Goal: Information Seeking & Learning: Learn about a topic

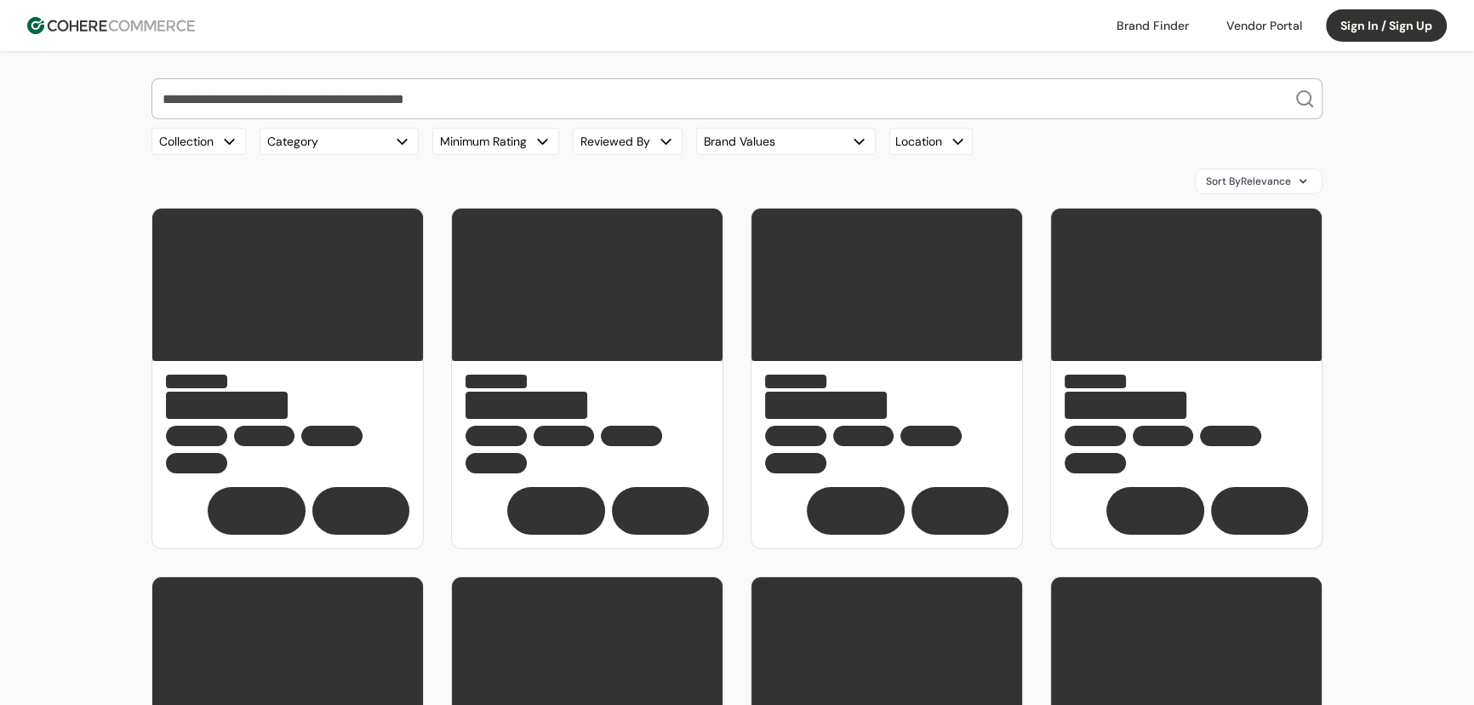
click at [599, 102] on input "search" at bounding box center [726, 98] width 1135 height 39
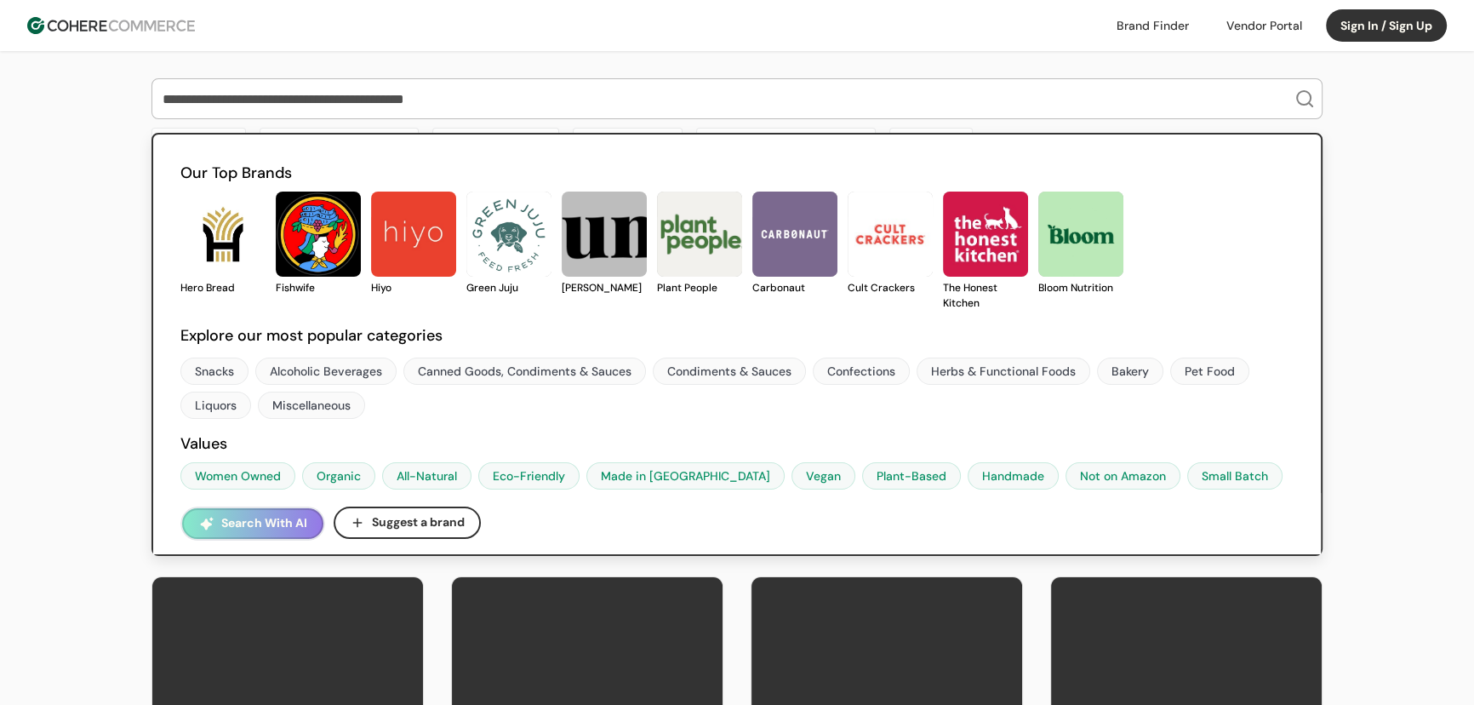
type input "*"
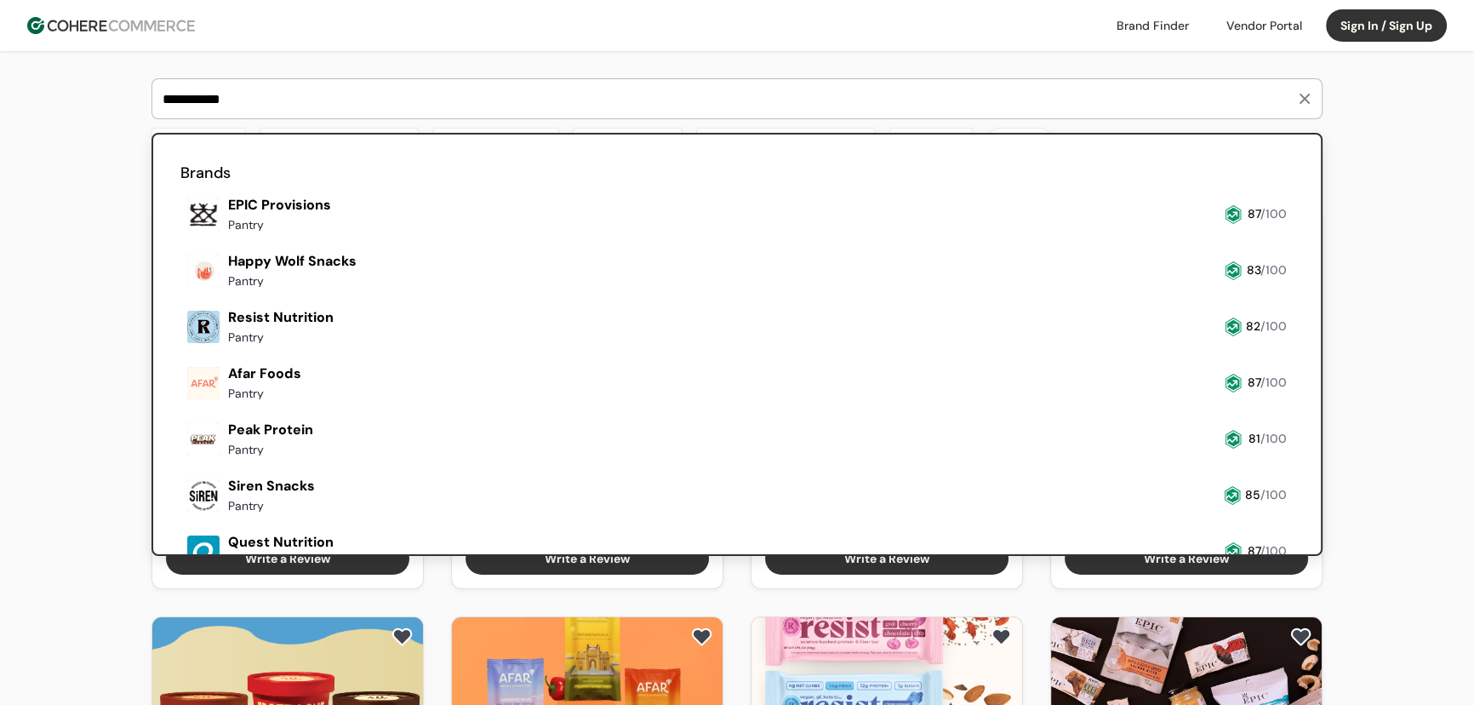
type input "**********"
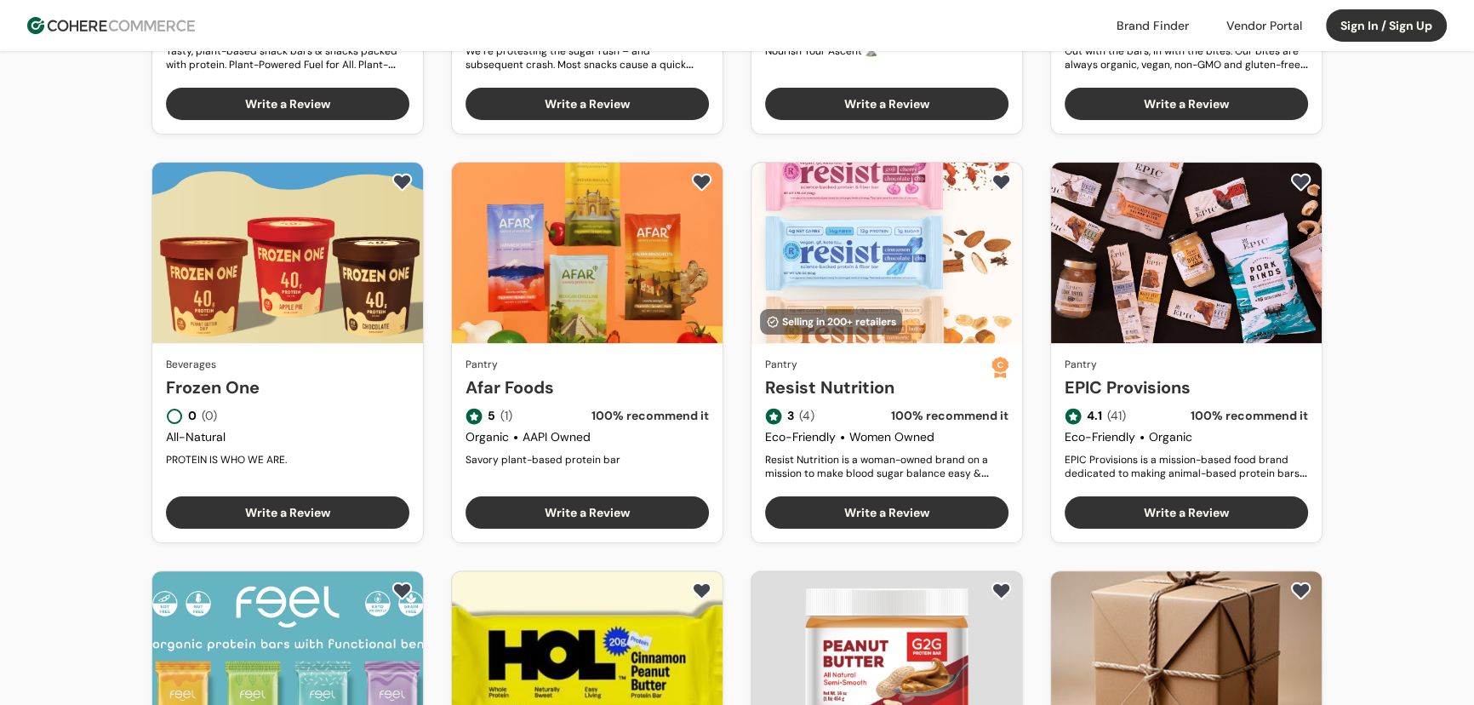
scroll to position [232, 0]
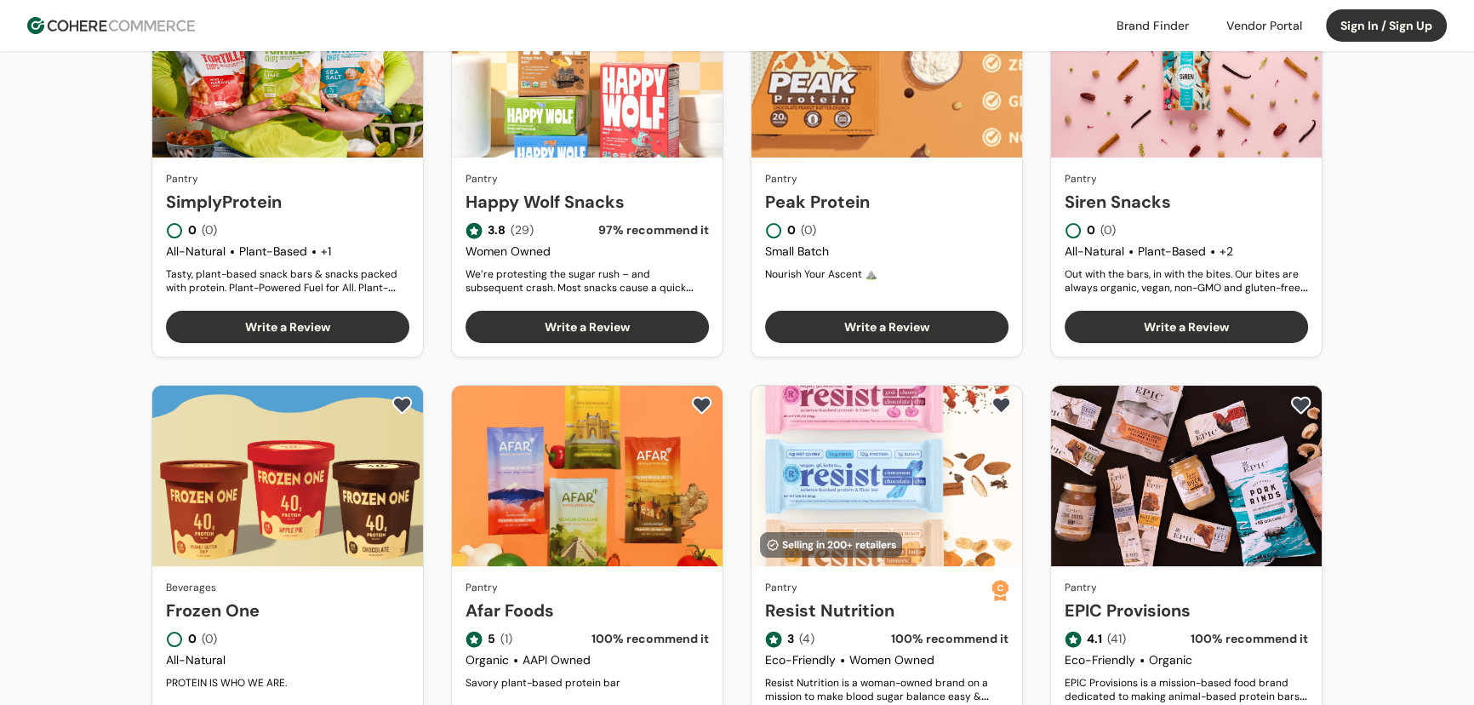
click at [855, 598] on link "Resist Nutrition" at bounding box center [878, 611] width 226 height 26
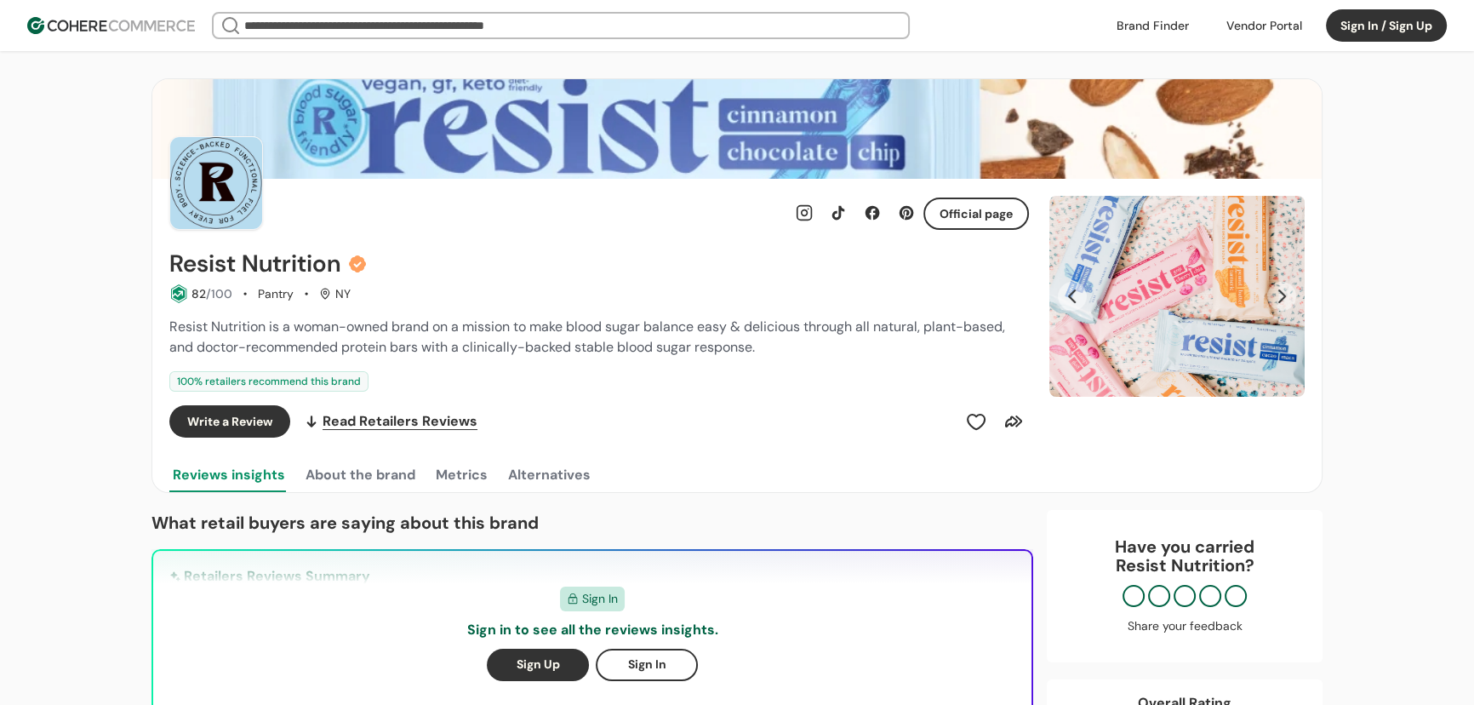
click at [433, 23] on input "search" at bounding box center [561, 26] width 640 height 24
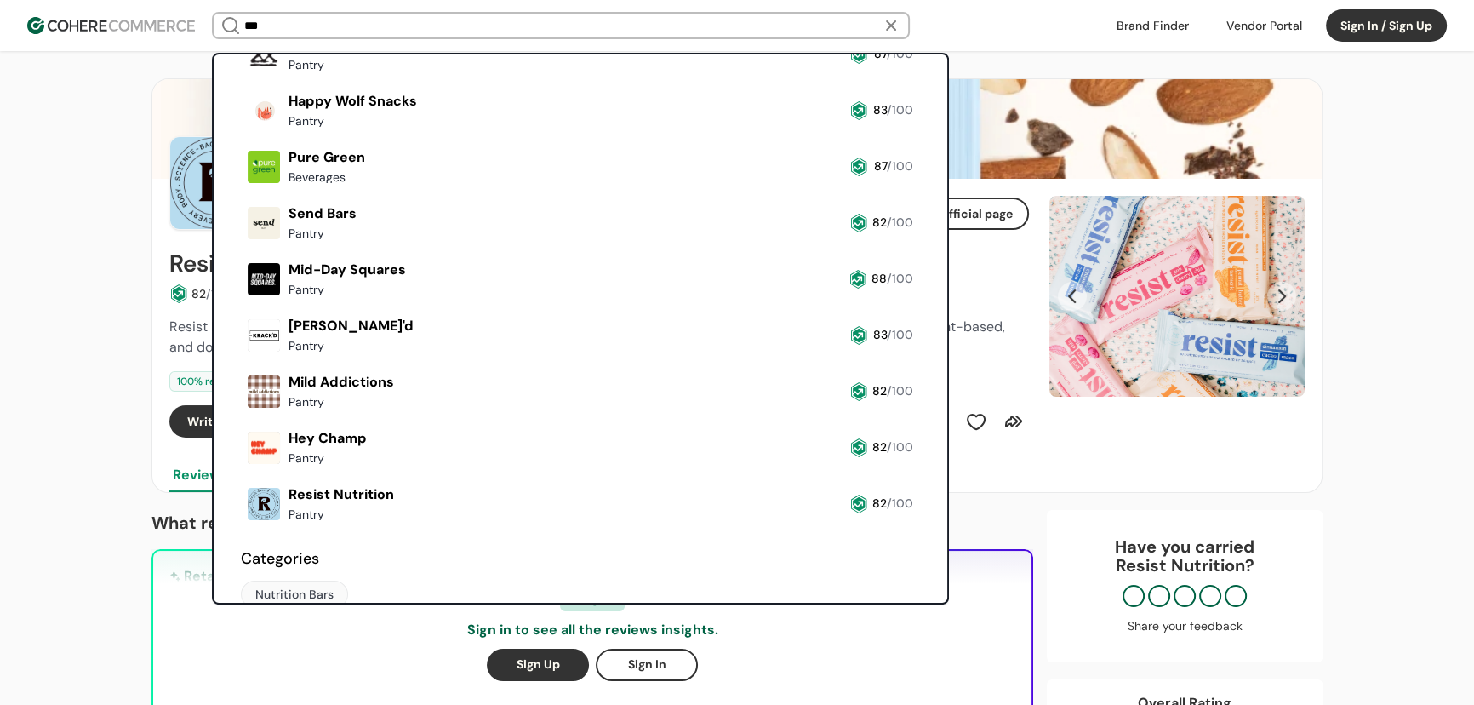
scroll to position [153, 0]
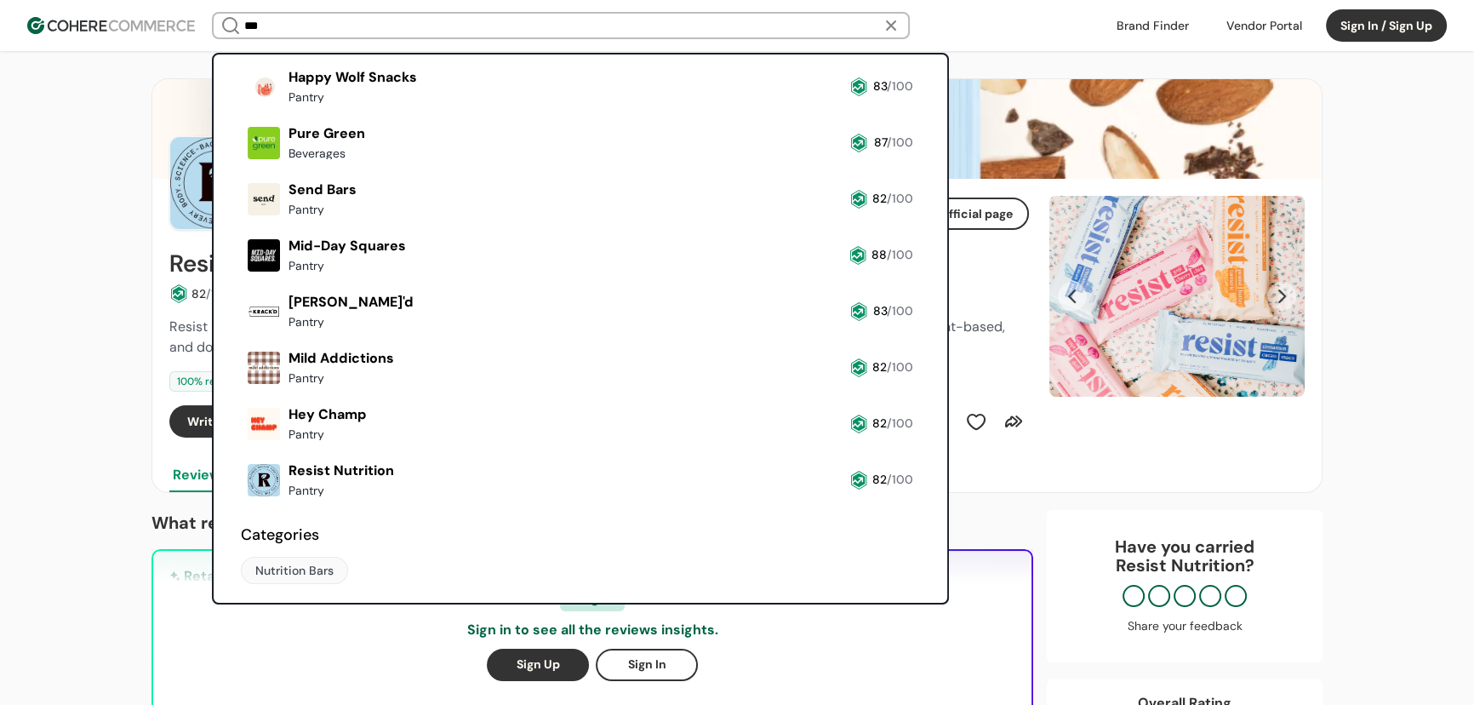
type input "***"
click at [241, 222] on link at bounding box center [241, 222] width 0 height 0
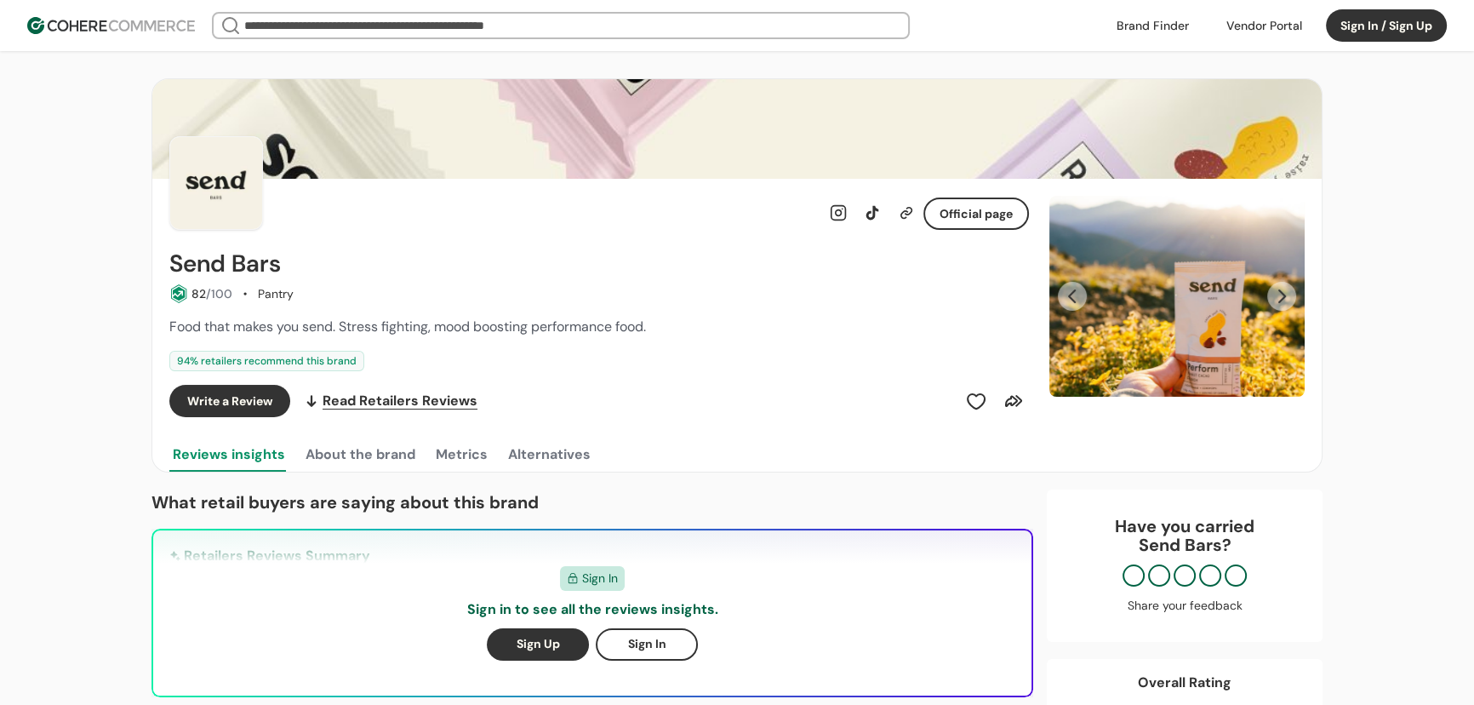
click at [645, 21] on input "search" at bounding box center [561, 26] width 640 height 24
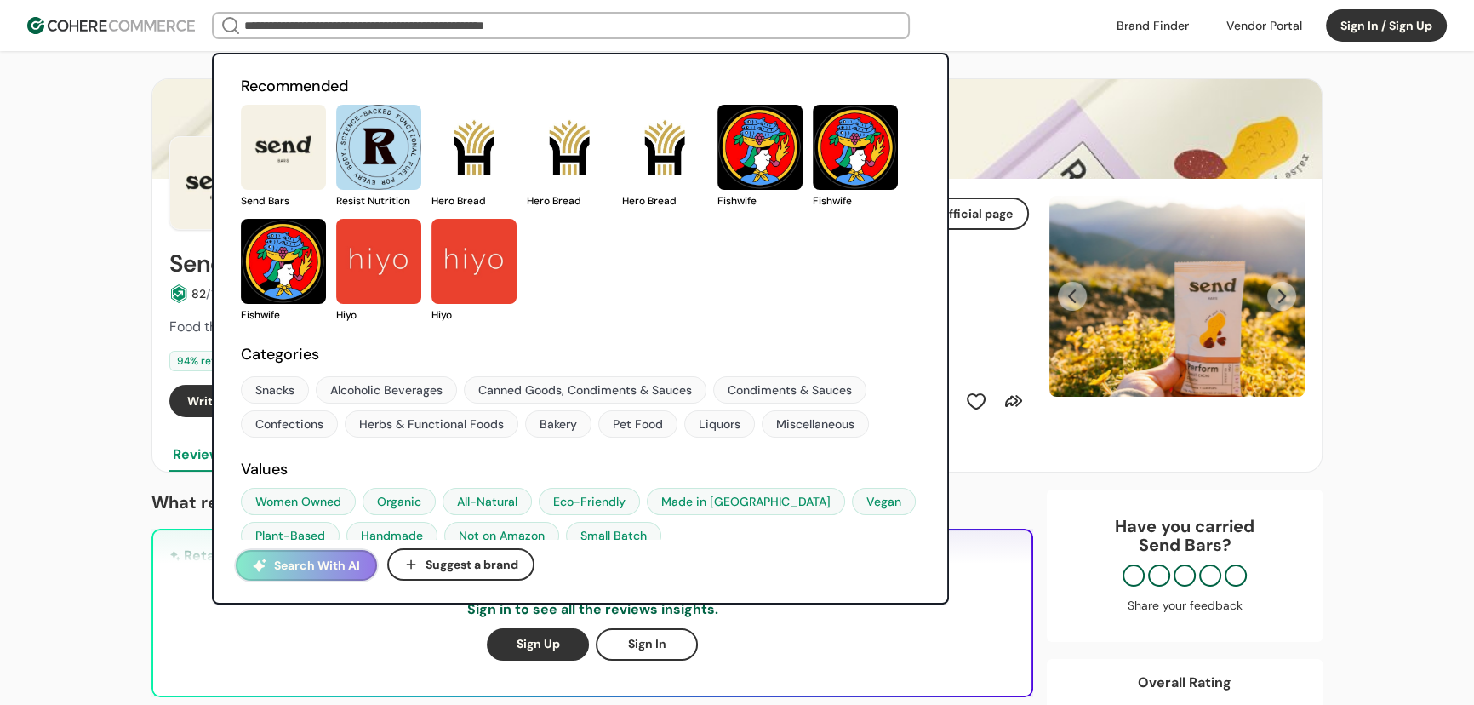
click at [1288, 300] on button "Next Slide" at bounding box center [1281, 296] width 29 height 29
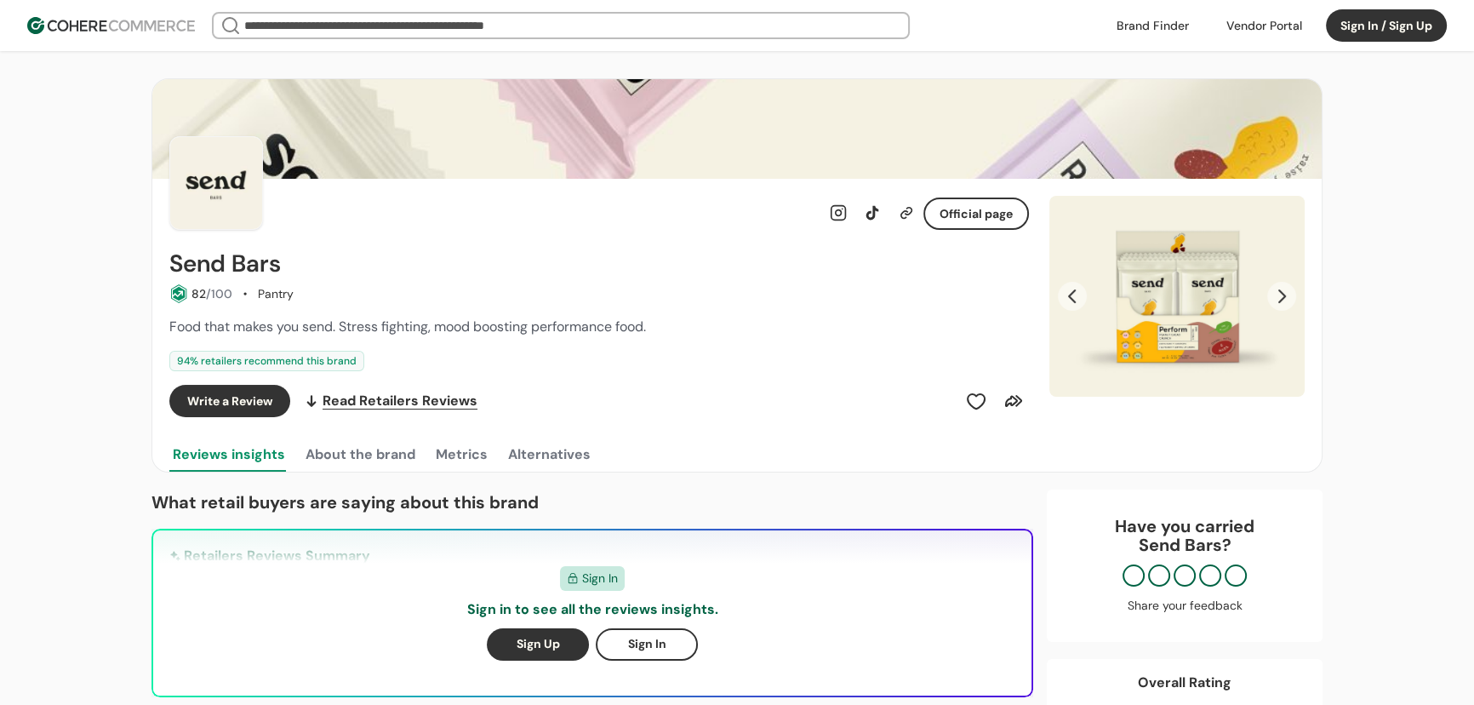
click at [1288, 300] on button "Next Slide" at bounding box center [1281, 296] width 29 height 29
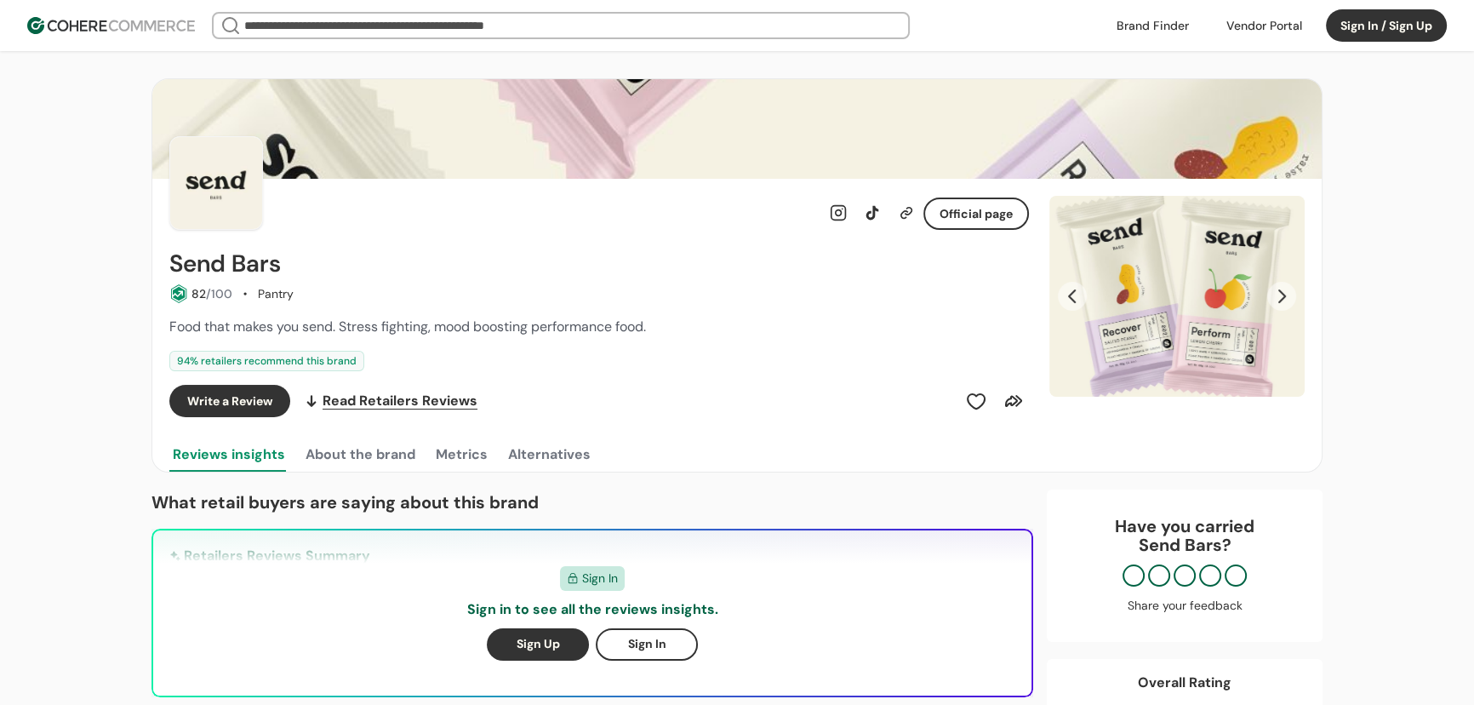
click at [1288, 300] on button "Next Slide" at bounding box center [1281, 296] width 29 height 29
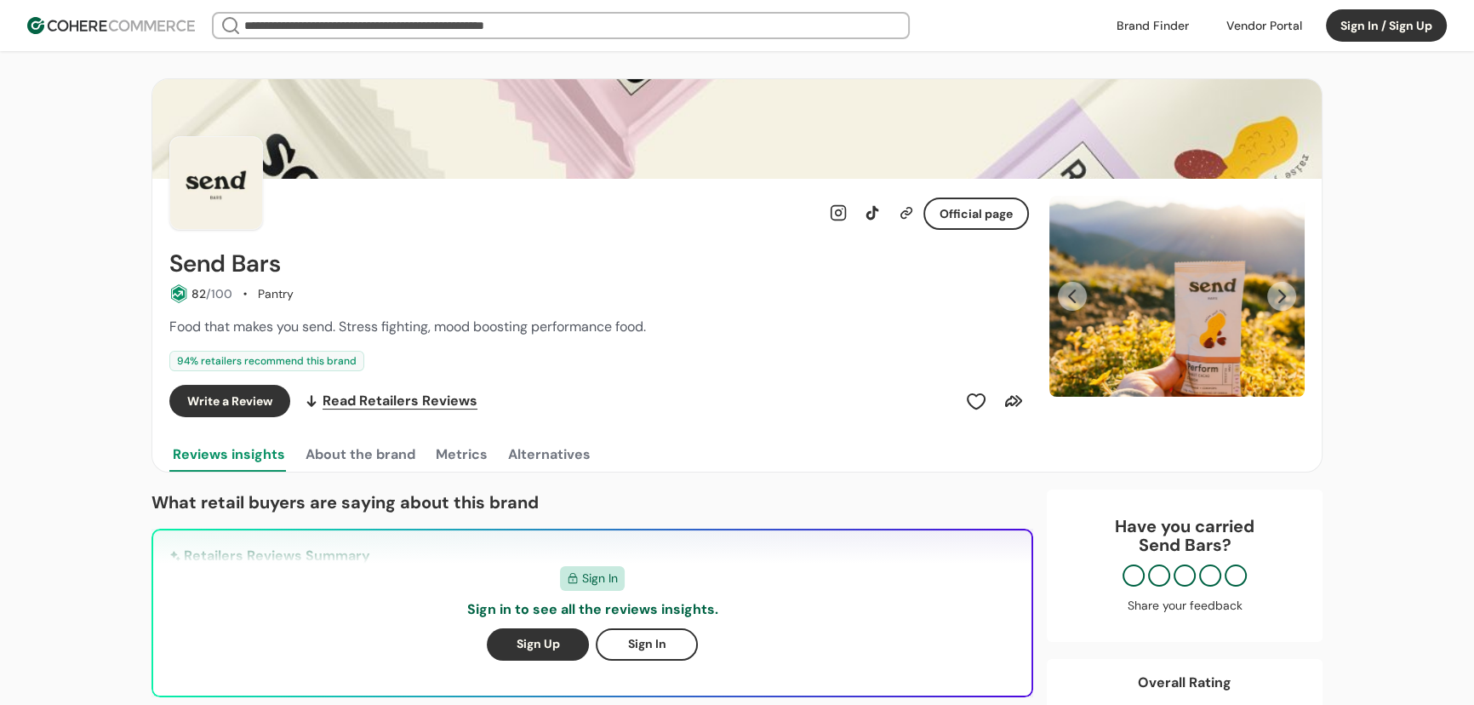
click at [1288, 300] on button "Next Slide" at bounding box center [1281, 296] width 29 height 29
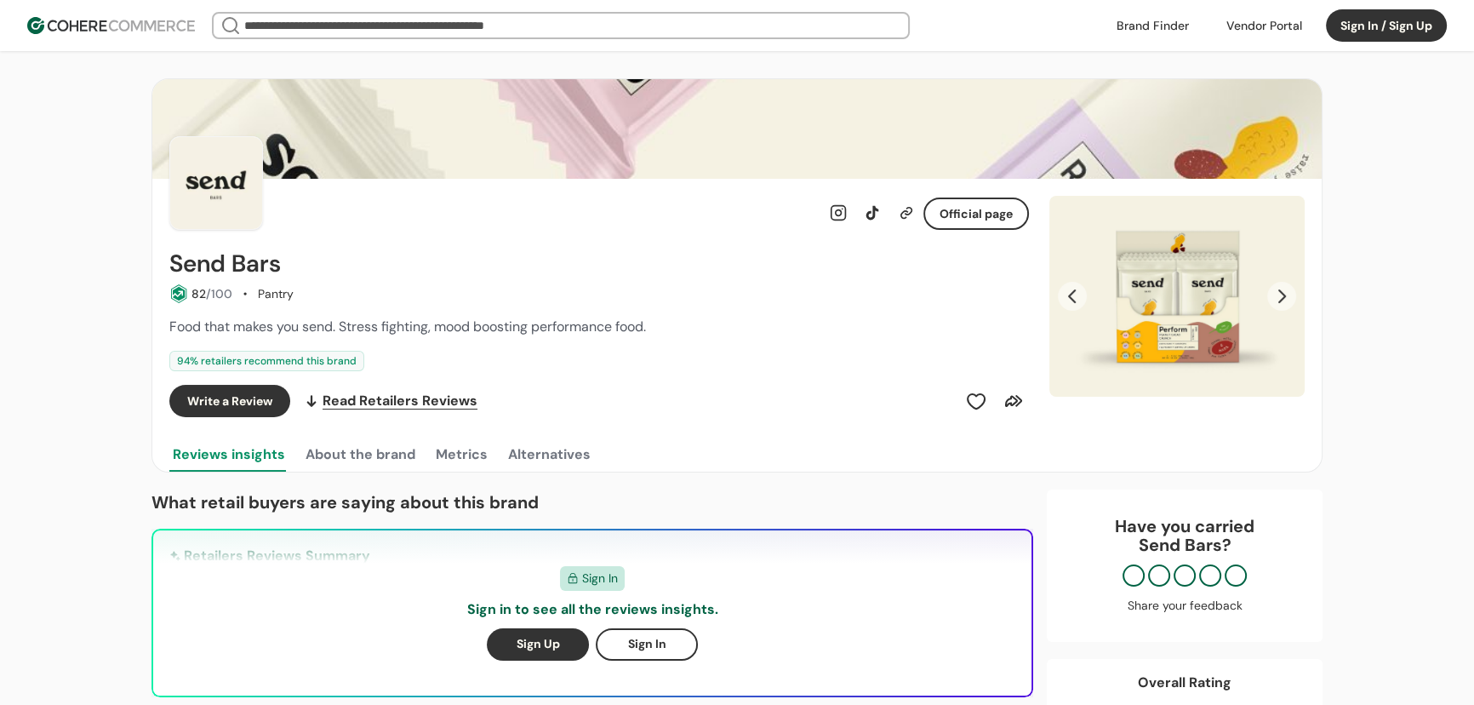
click at [1288, 300] on button "Next Slide" at bounding box center [1281, 296] width 29 height 29
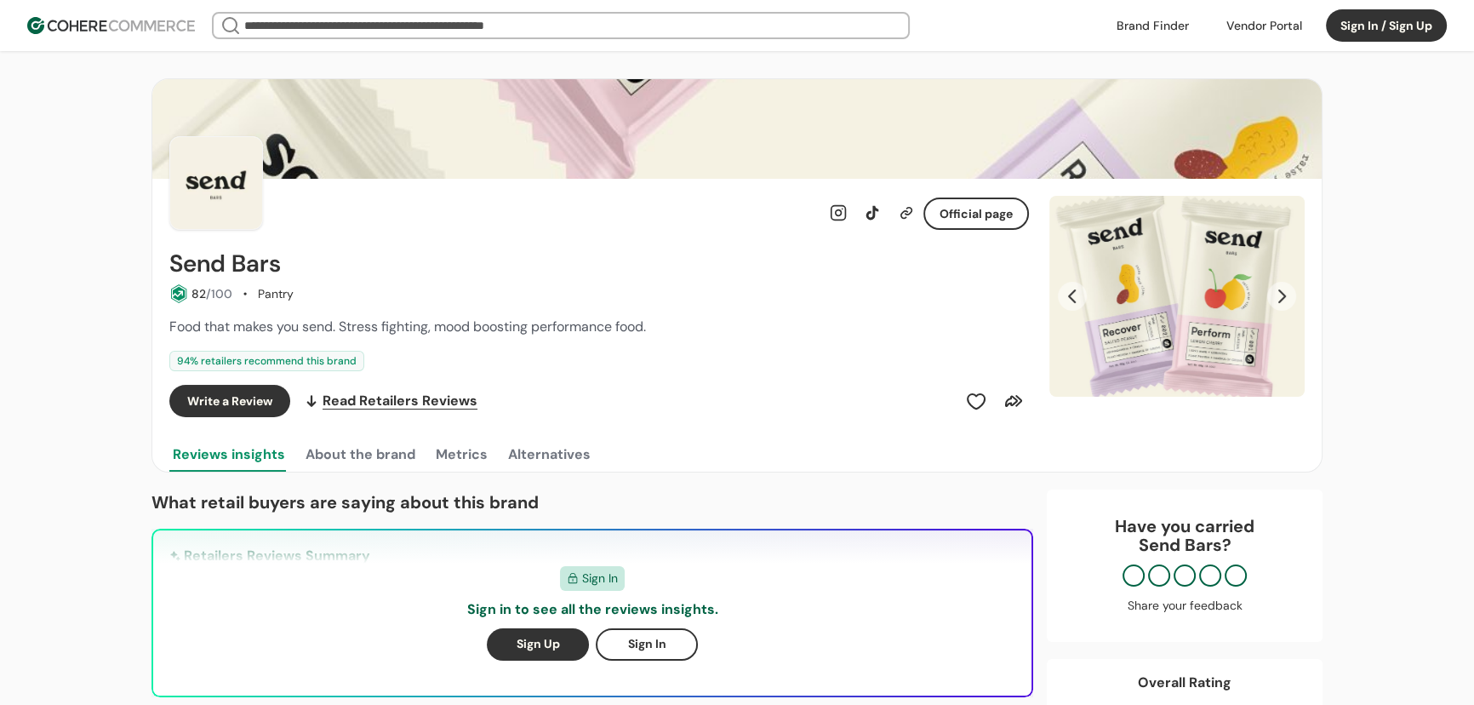
click at [625, 20] on input "search" at bounding box center [561, 26] width 640 height 24
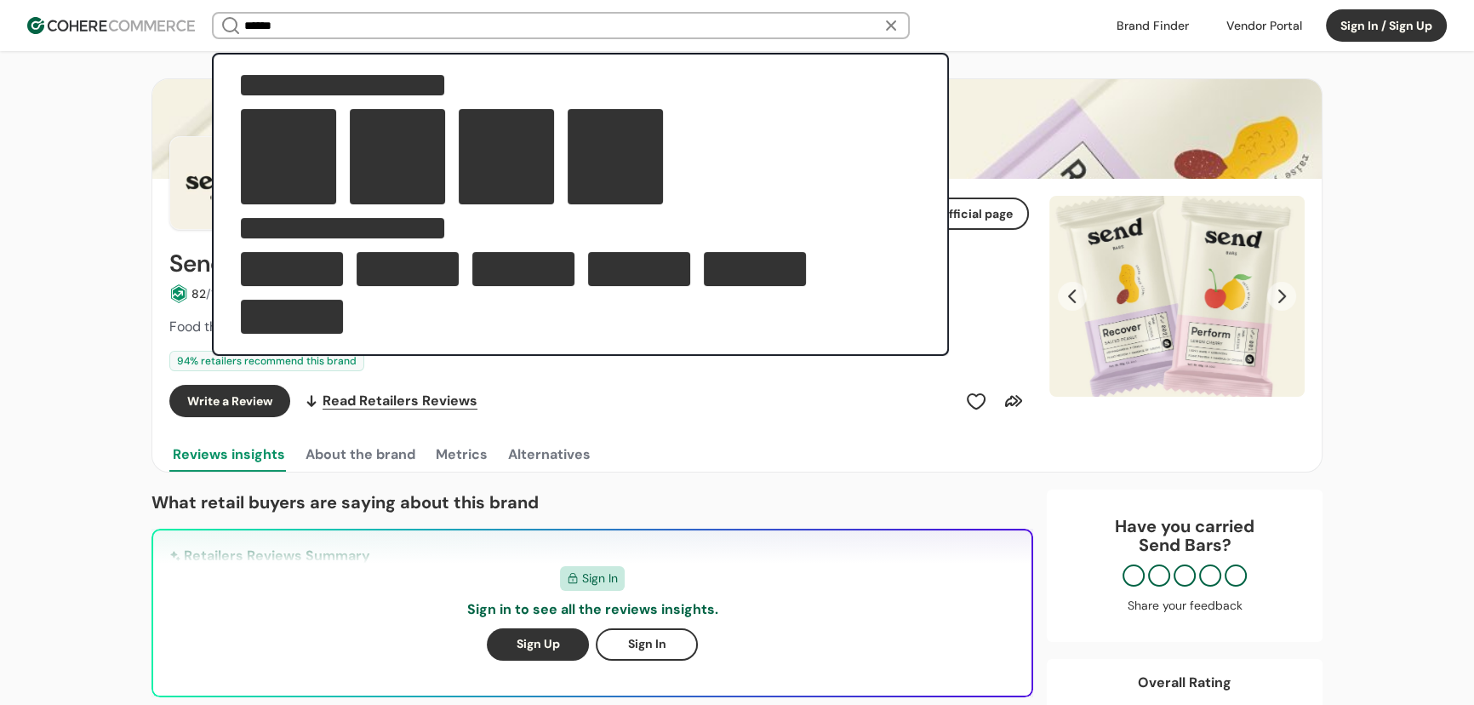
click at [253, 29] on input "******" at bounding box center [561, 26] width 640 height 24
click at [254, 29] on input "******" at bounding box center [561, 26] width 640 height 24
type input "**********"
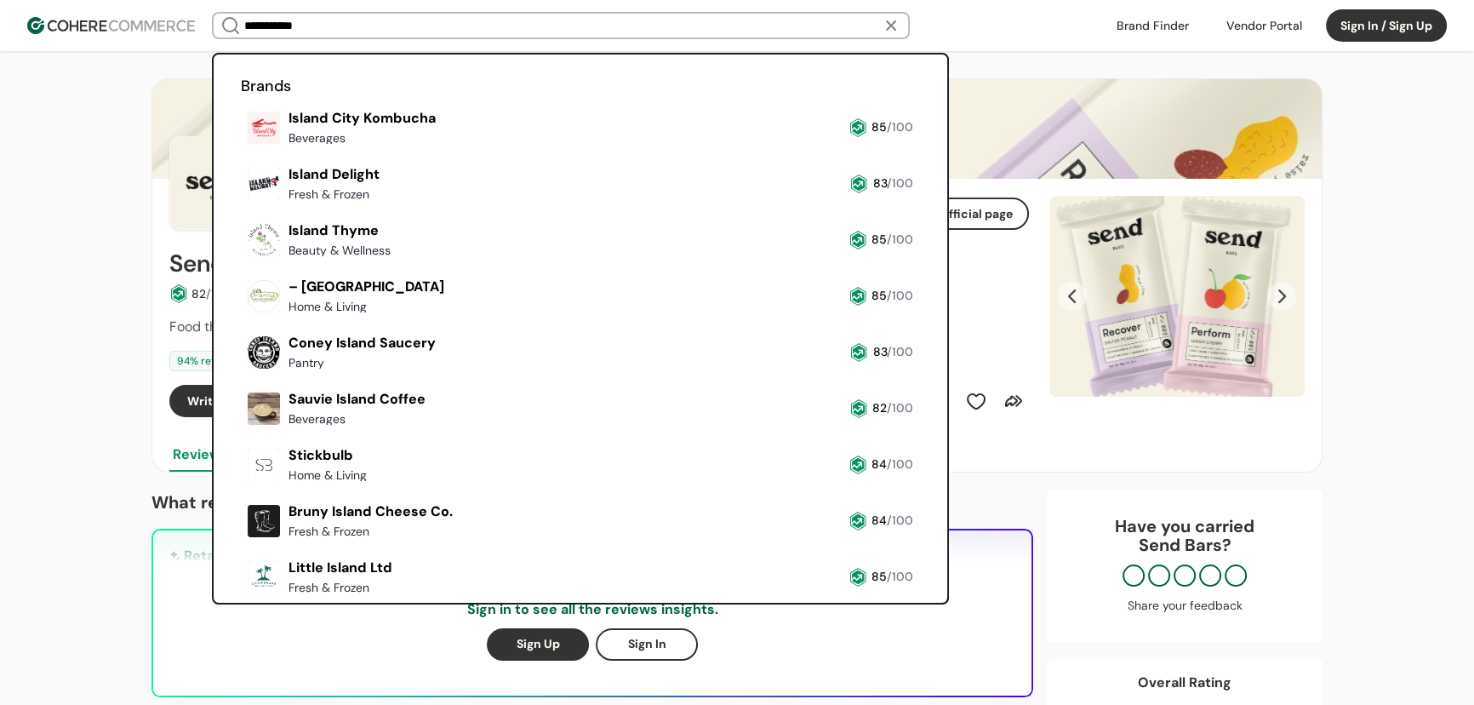
click at [241, 151] on link at bounding box center [241, 151] width 0 height 0
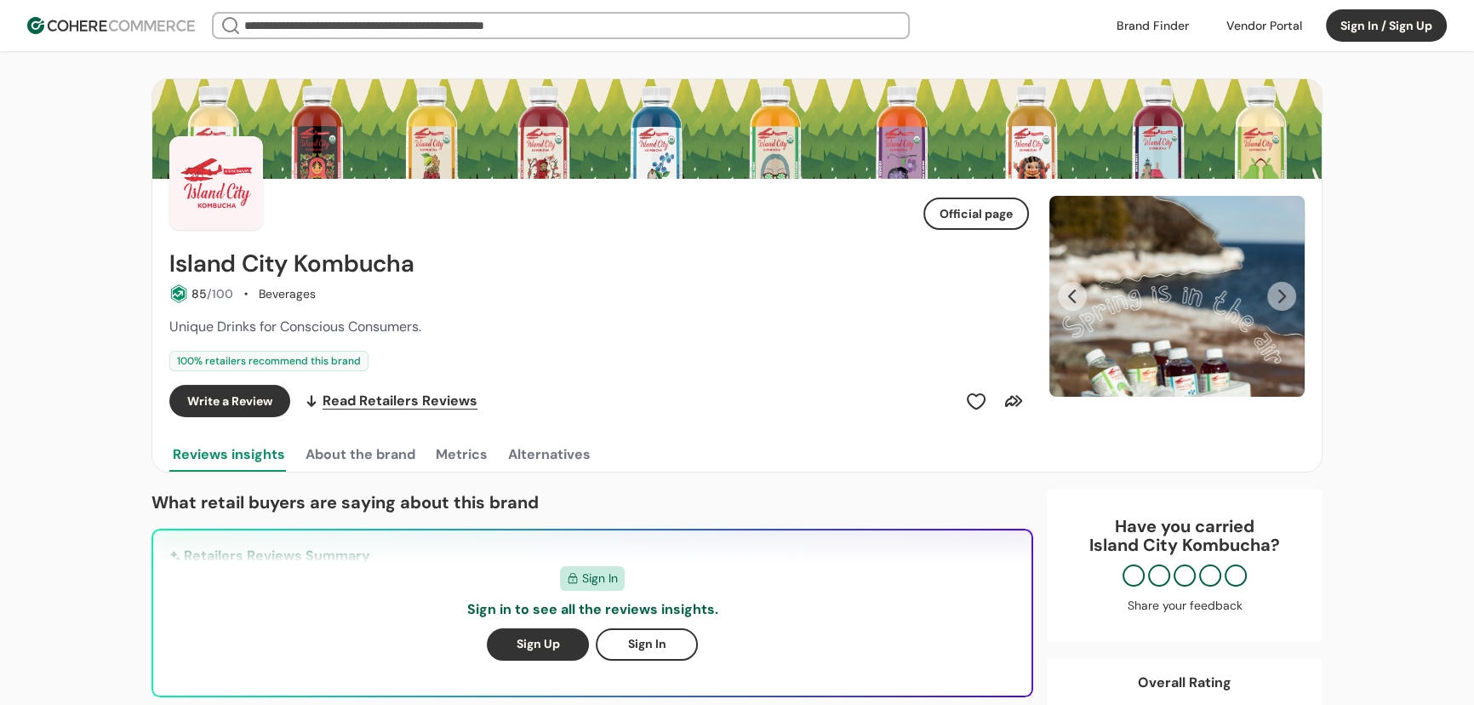
click at [1271, 294] on button "Next Slide" at bounding box center [1281, 296] width 29 height 29
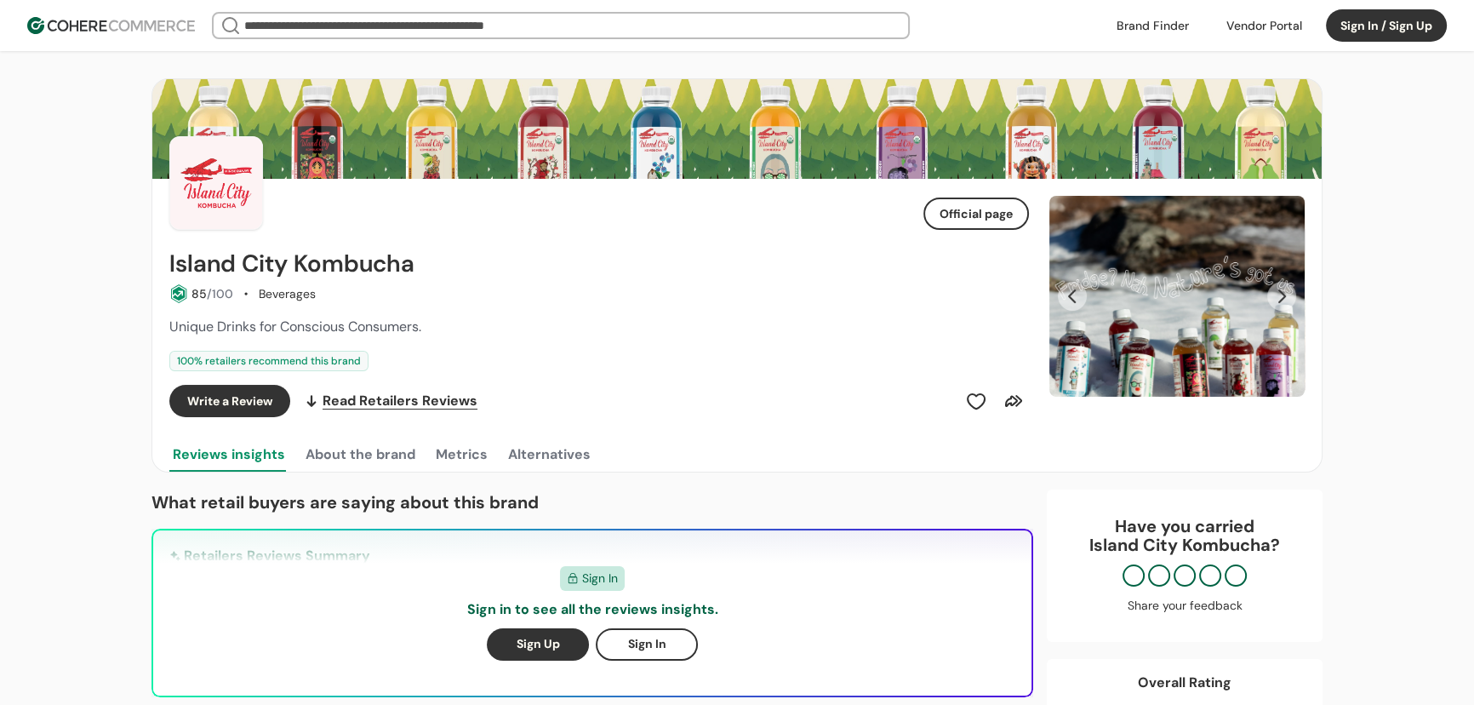
click at [1276, 291] on button "Next Slide" at bounding box center [1281, 296] width 29 height 29
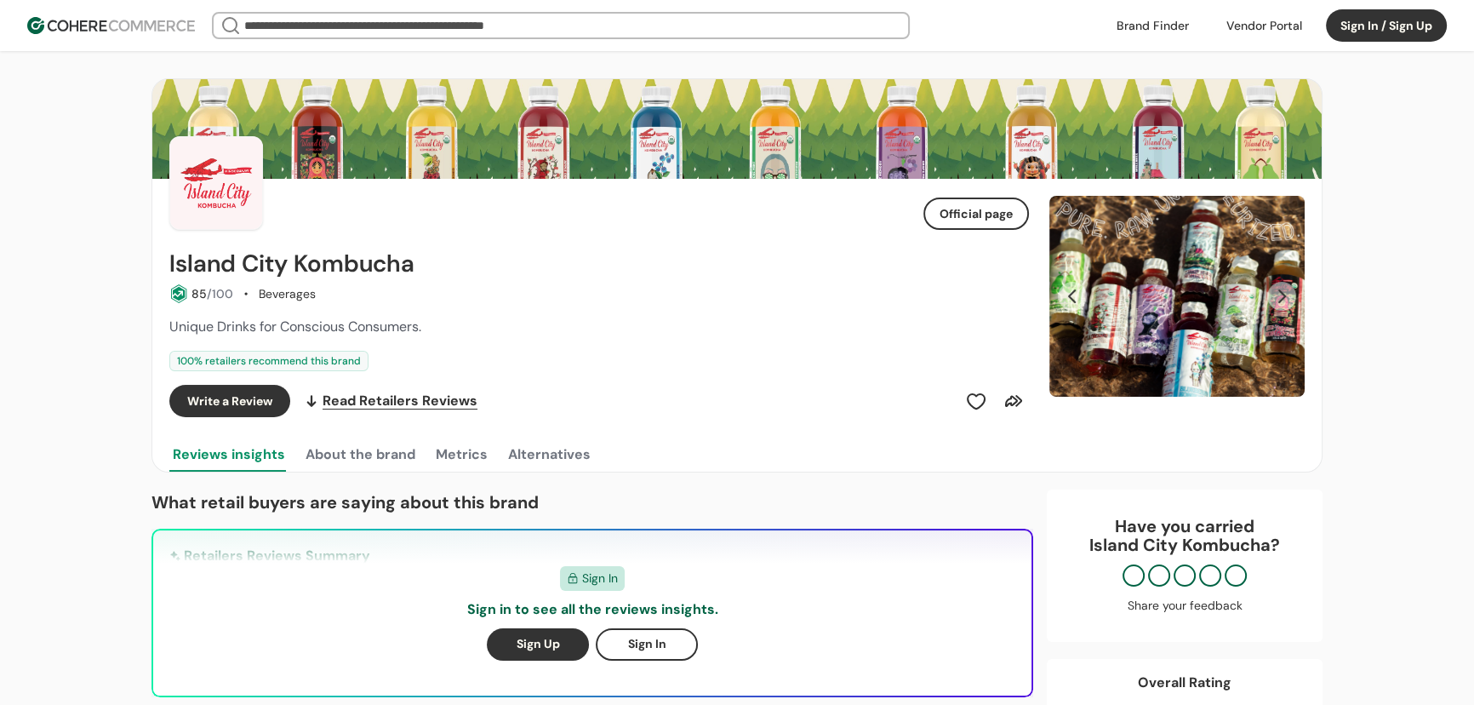
click at [1276, 291] on button "Next Slide" at bounding box center [1281, 296] width 29 height 29
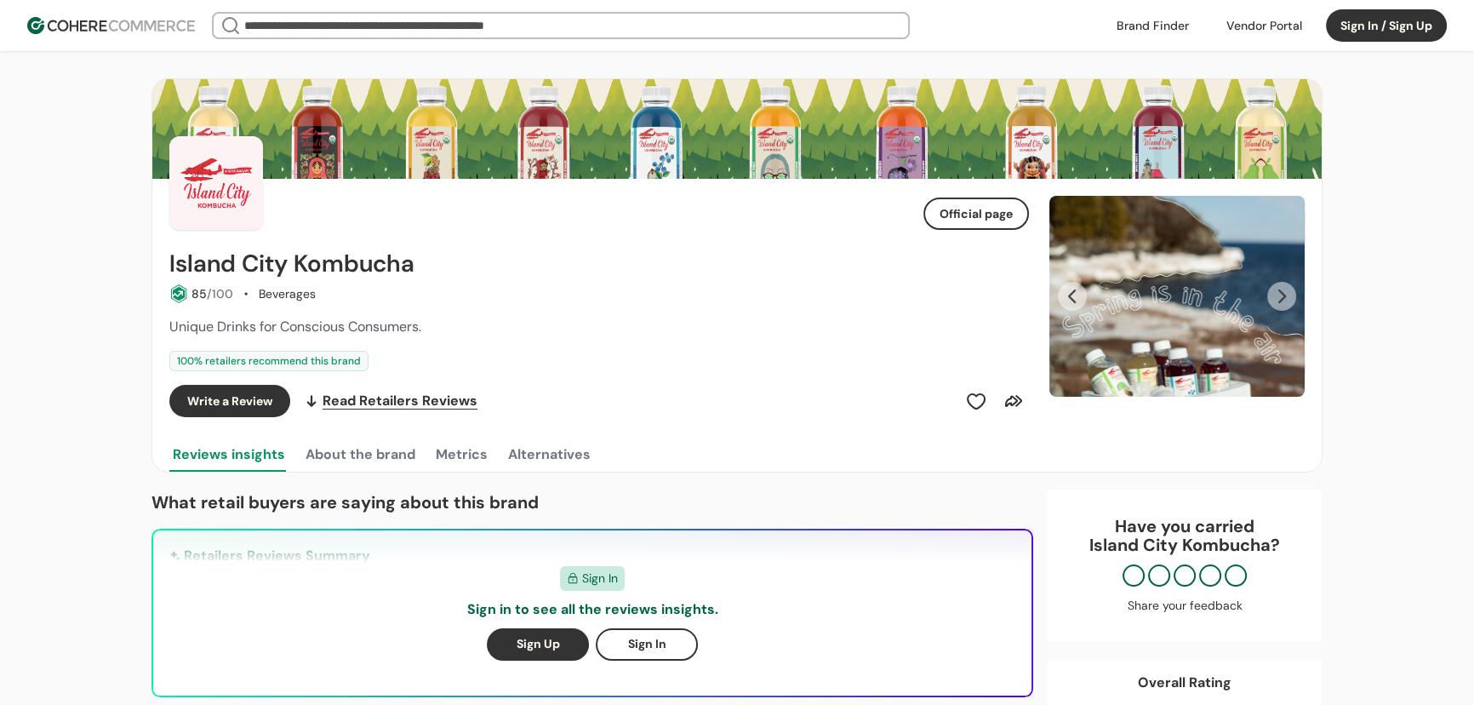
click at [1276, 291] on button "Next Slide" at bounding box center [1281, 296] width 29 height 29
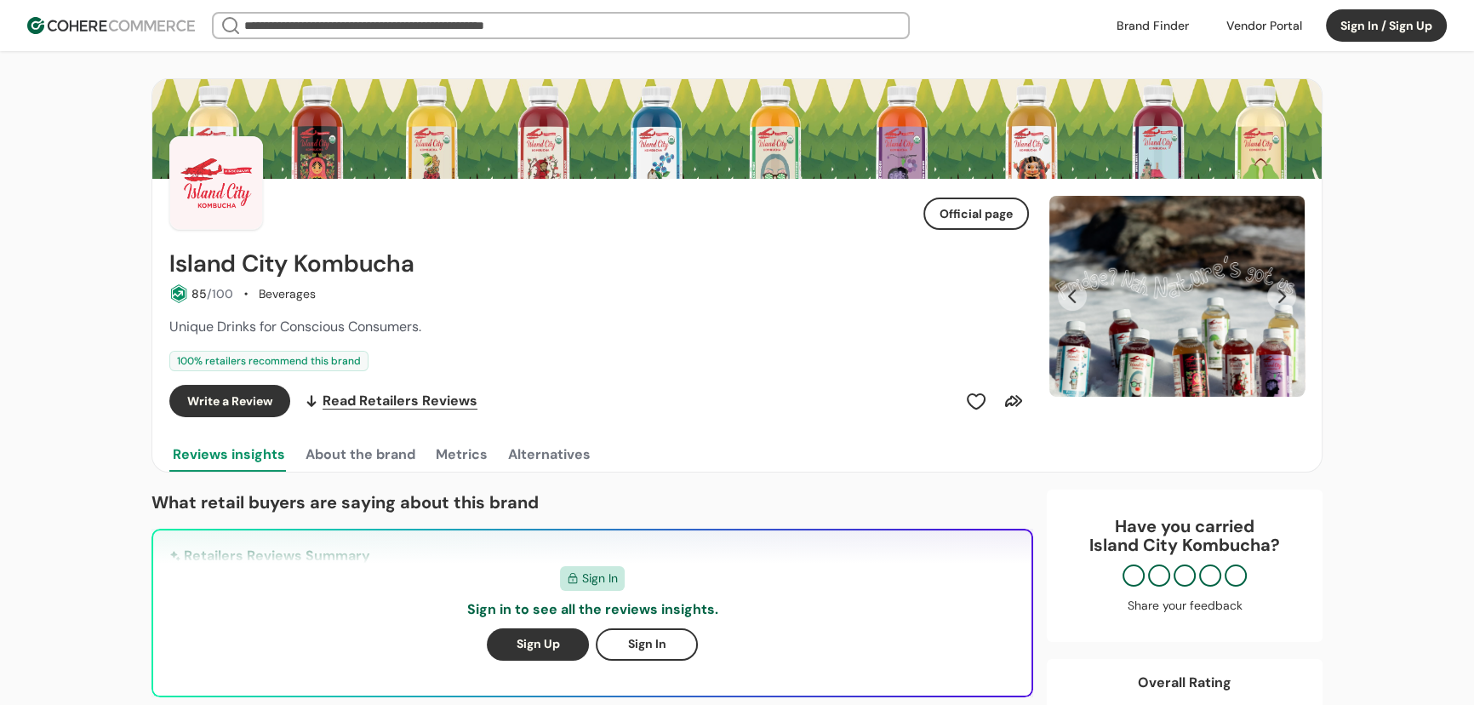
click at [832, 14] on input "search" at bounding box center [561, 26] width 640 height 24
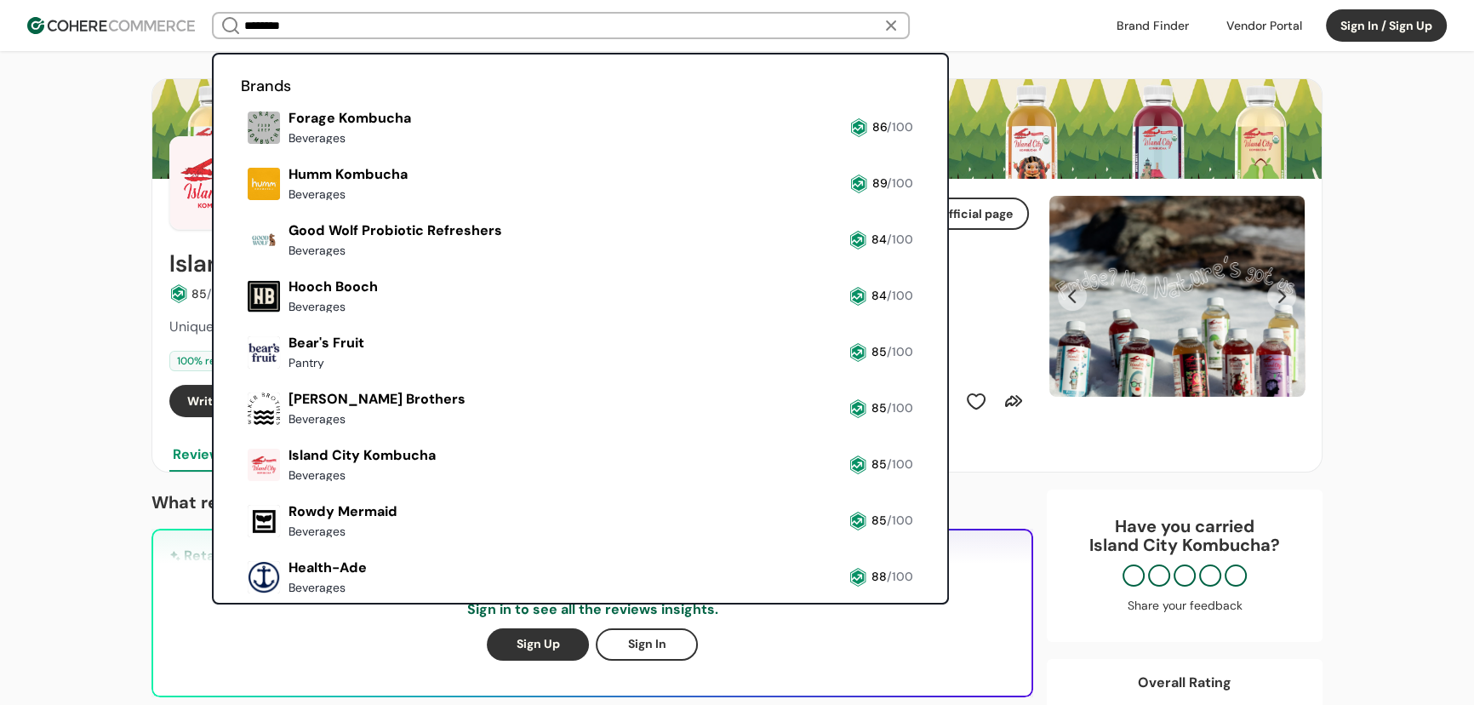
type input "********"
click at [241, 207] on link at bounding box center [241, 207] width 0 height 0
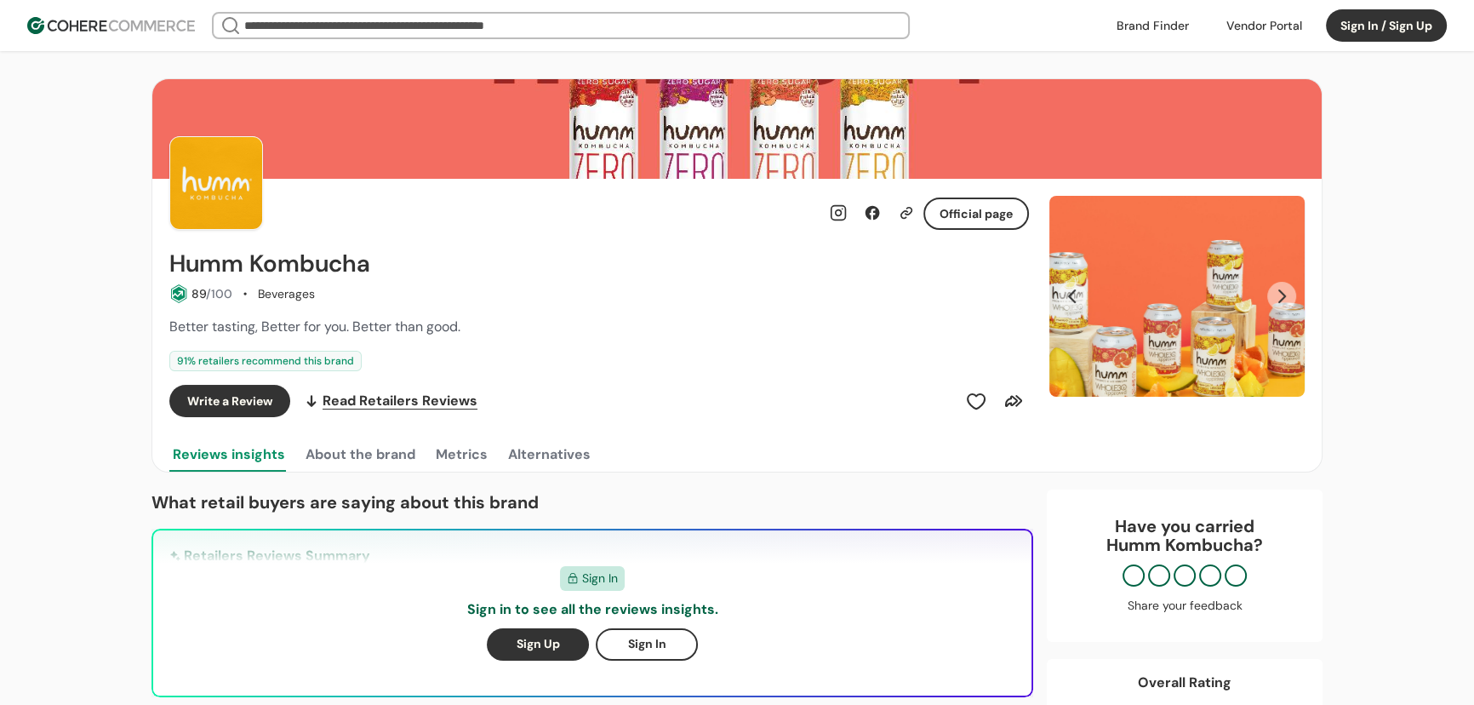
click at [1277, 293] on button "Next Slide" at bounding box center [1281, 296] width 29 height 29
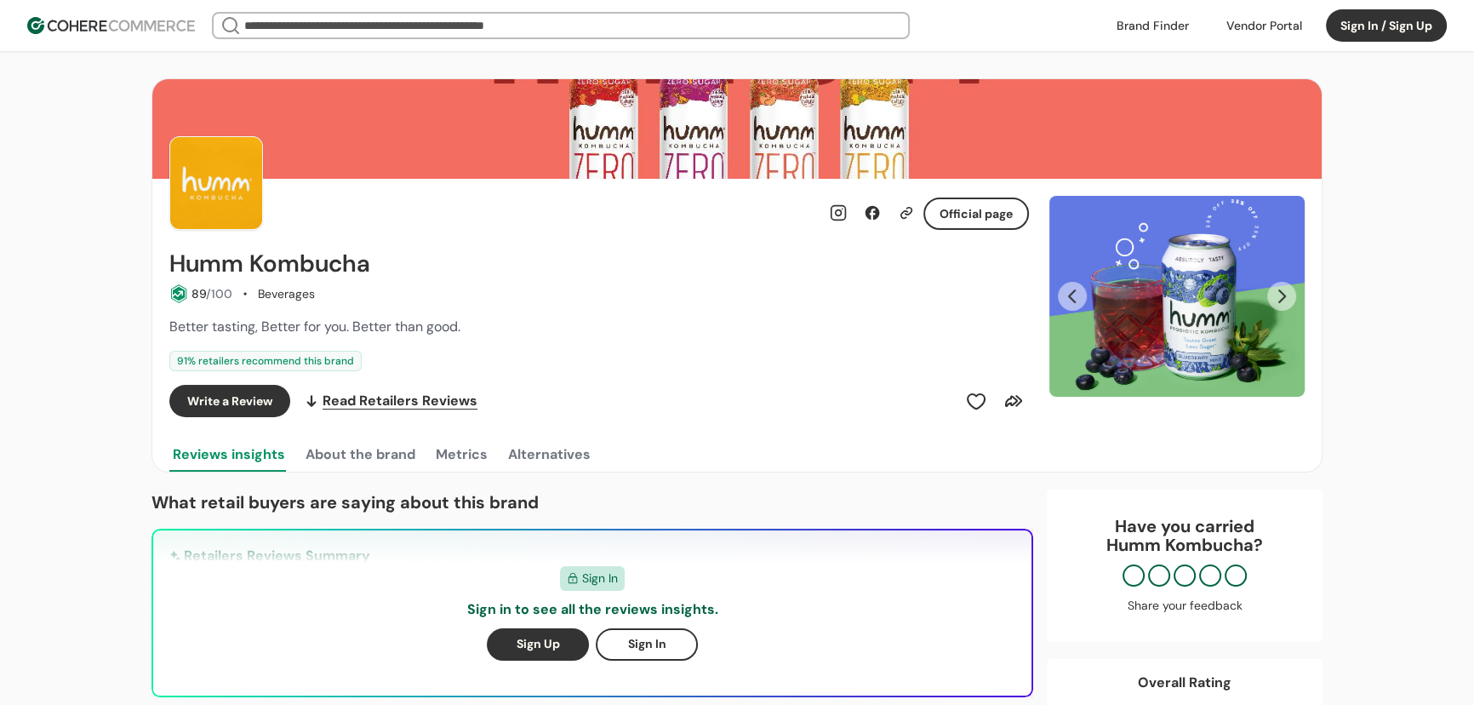
click at [1277, 293] on button "Next Slide" at bounding box center [1281, 296] width 29 height 29
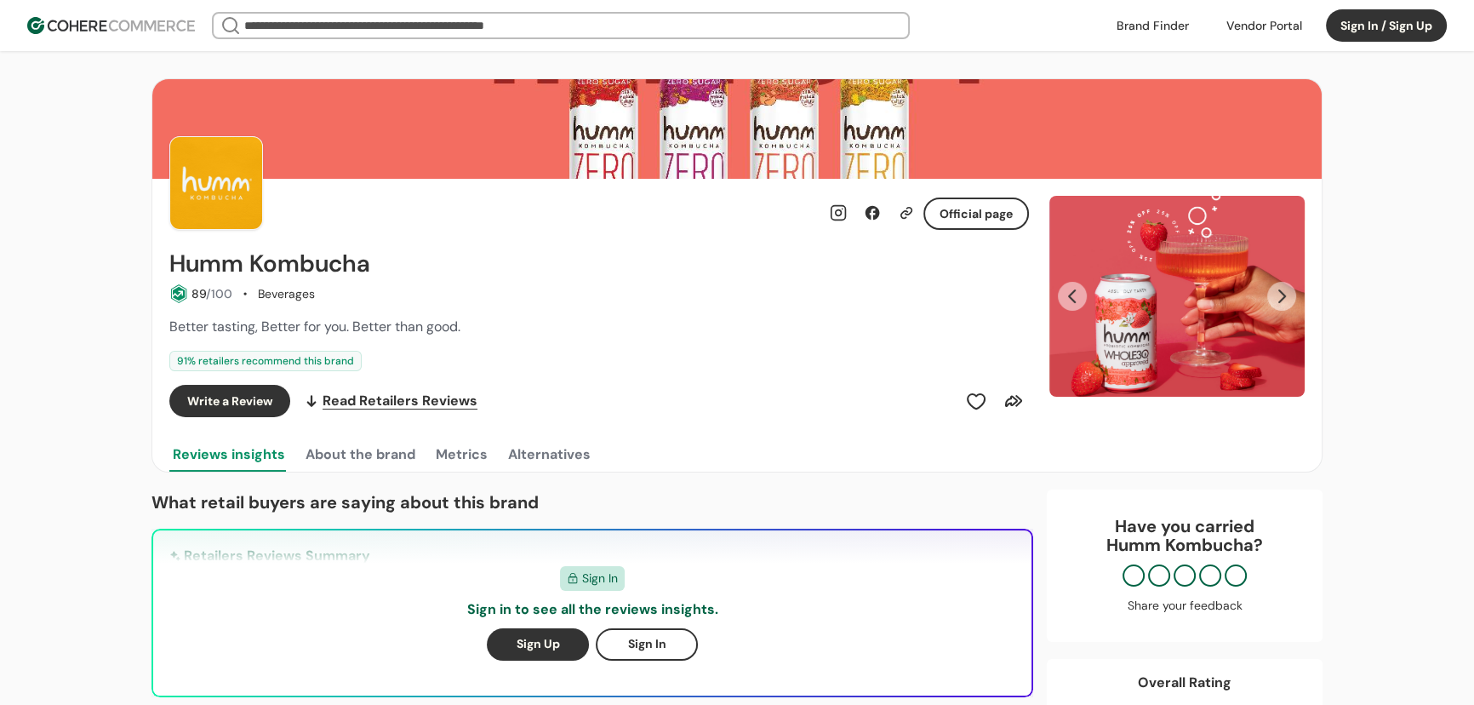
click at [1277, 293] on button "Next Slide" at bounding box center [1281, 296] width 29 height 29
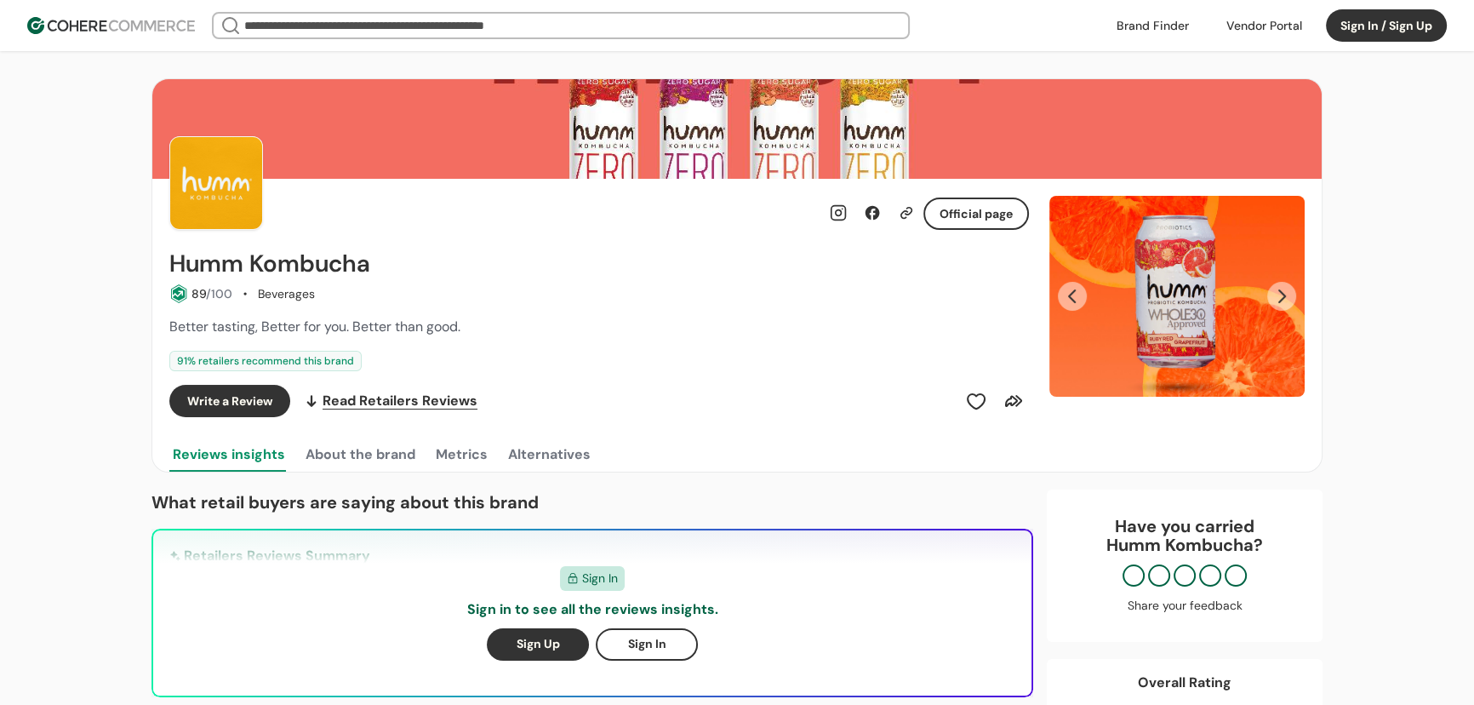
click at [1276, 293] on button "Next Slide" at bounding box center [1281, 296] width 29 height 29
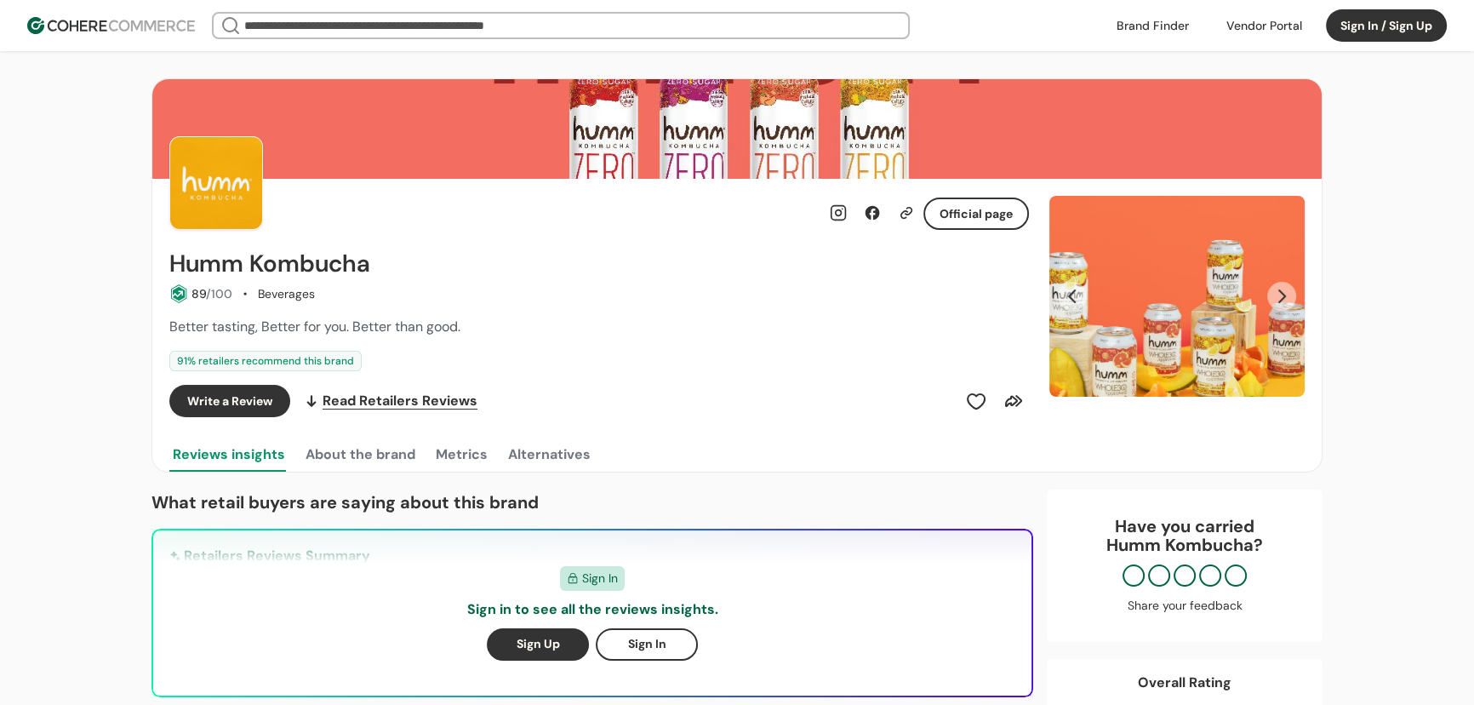
click at [1276, 294] on button "Next Slide" at bounding box center [1281, 296] width 29 height 29
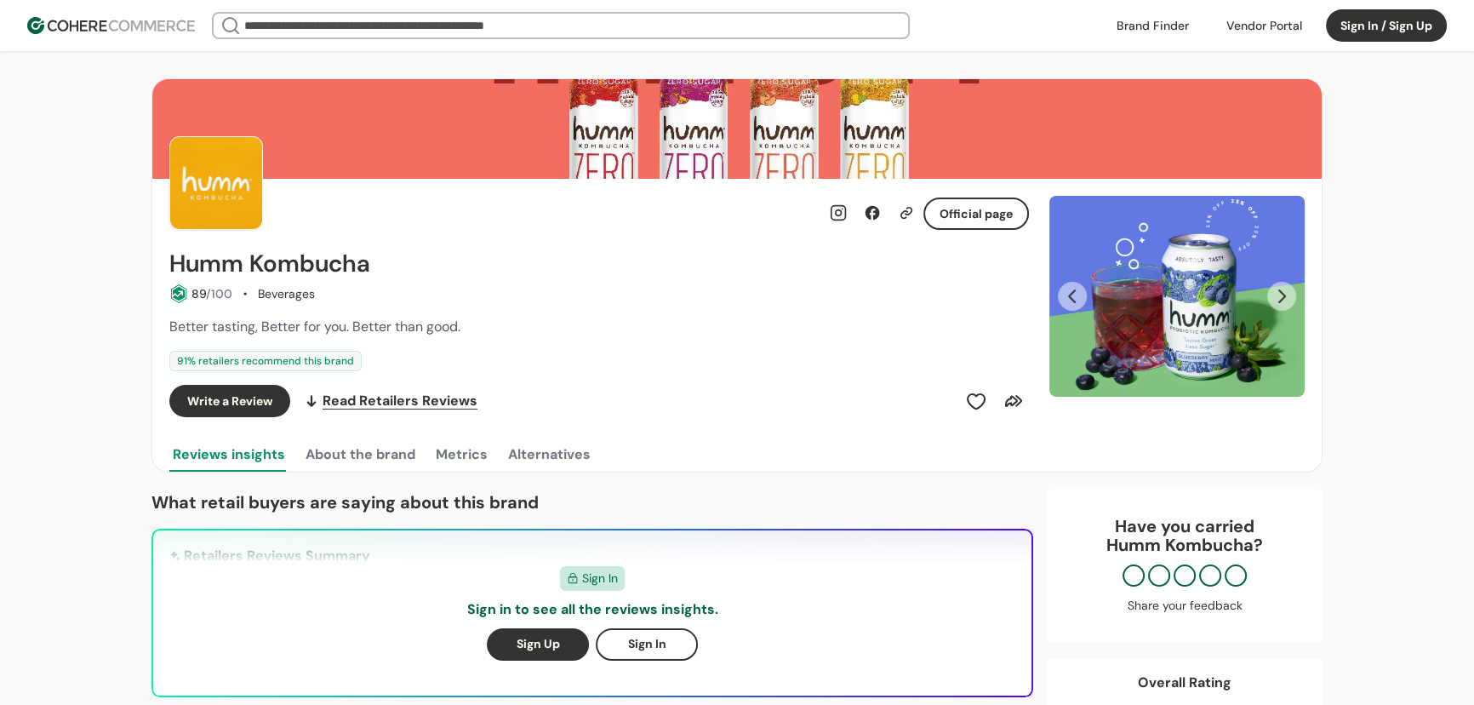
click at [1275, 294] on button "Next Slide" at bounding box center [1281, 296] width 29 height 29
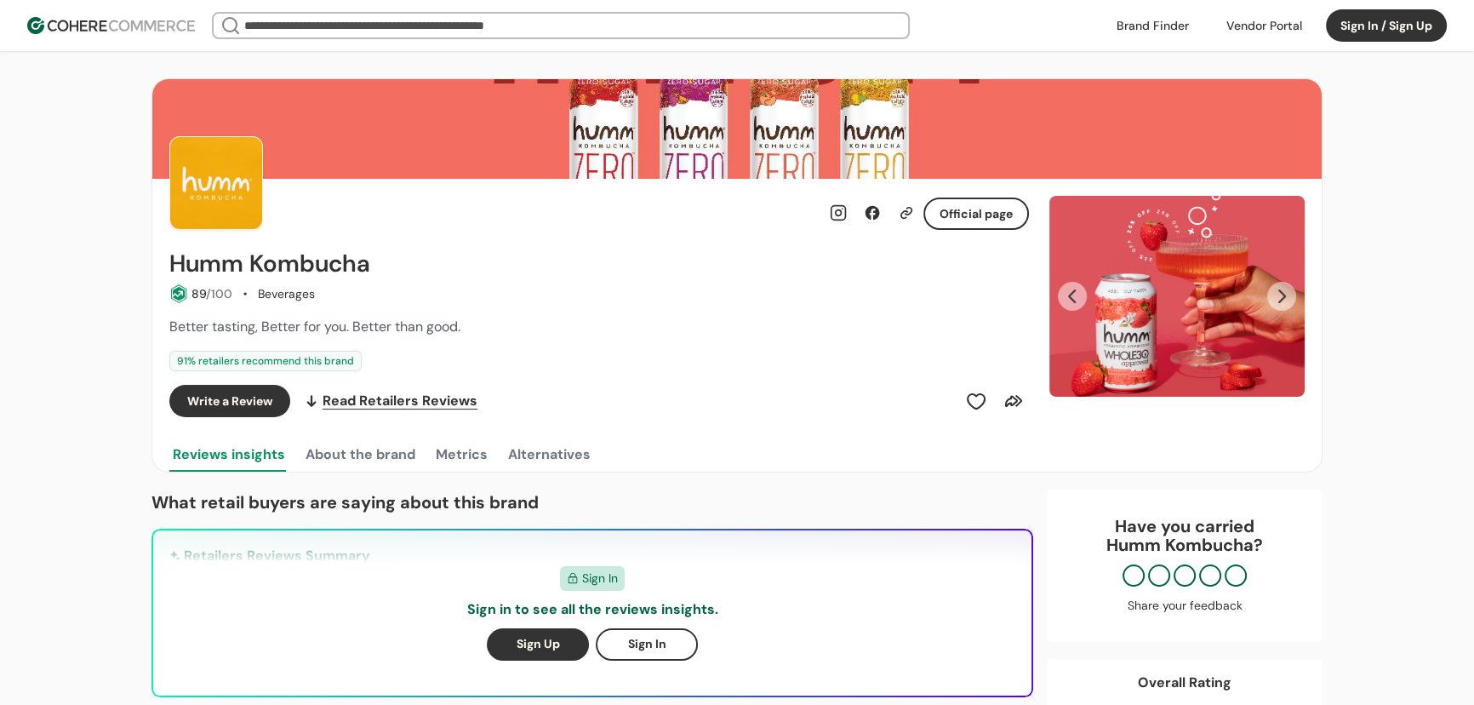
click at [1275, 294] on button "Next Slide" at bounding box center [1281, 296] width 29 height 29
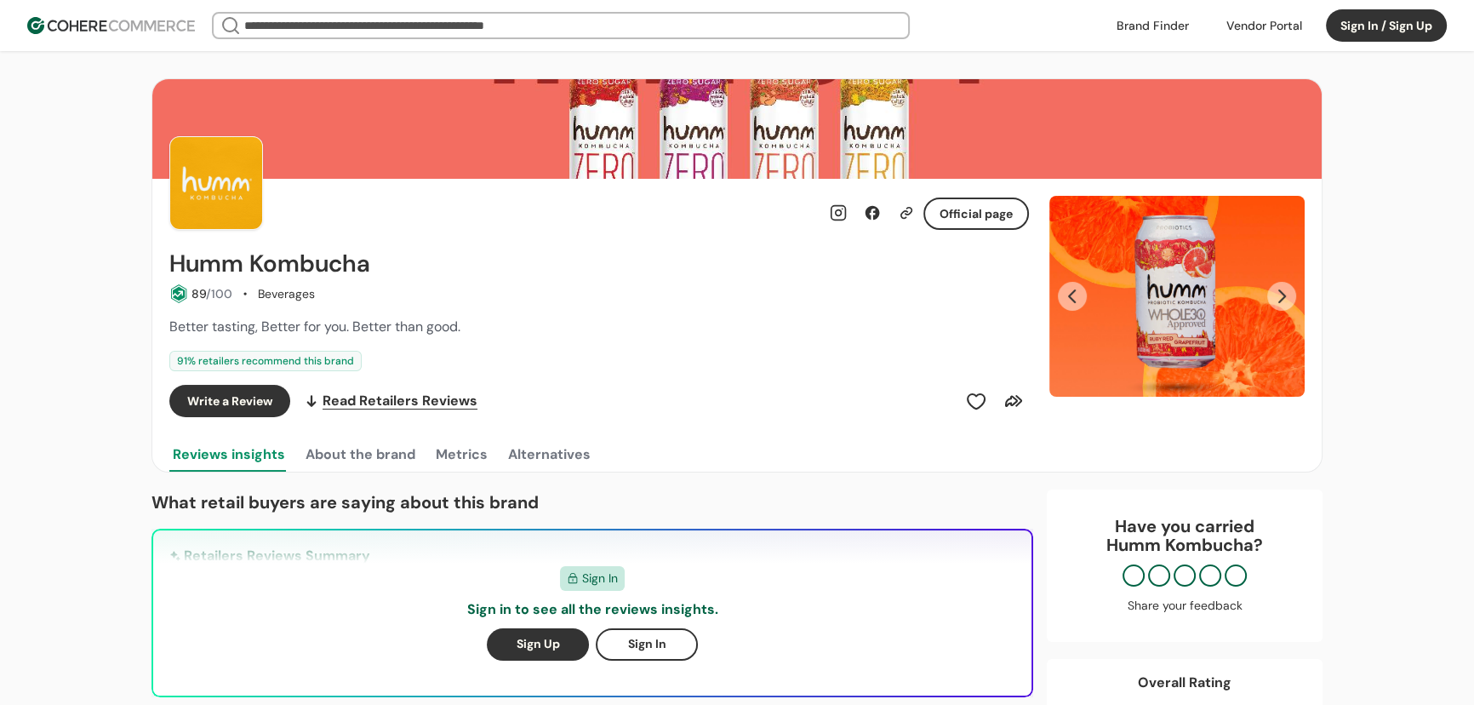
click at [639, 31] on input "search" at bounding box center [561, 26] width 640 height 24
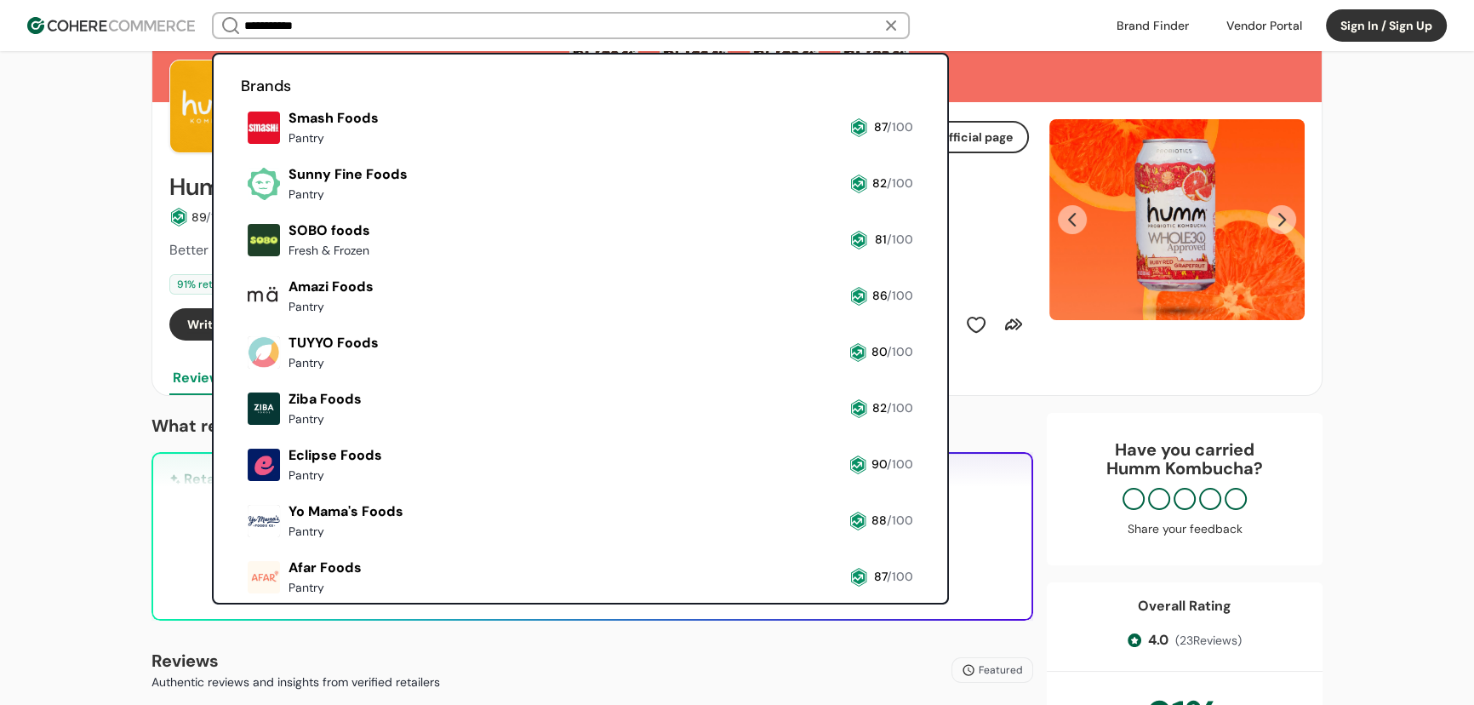
type input "**********"
click at [241, 207] on link at bounding box center [241, 207] width 0 height 0
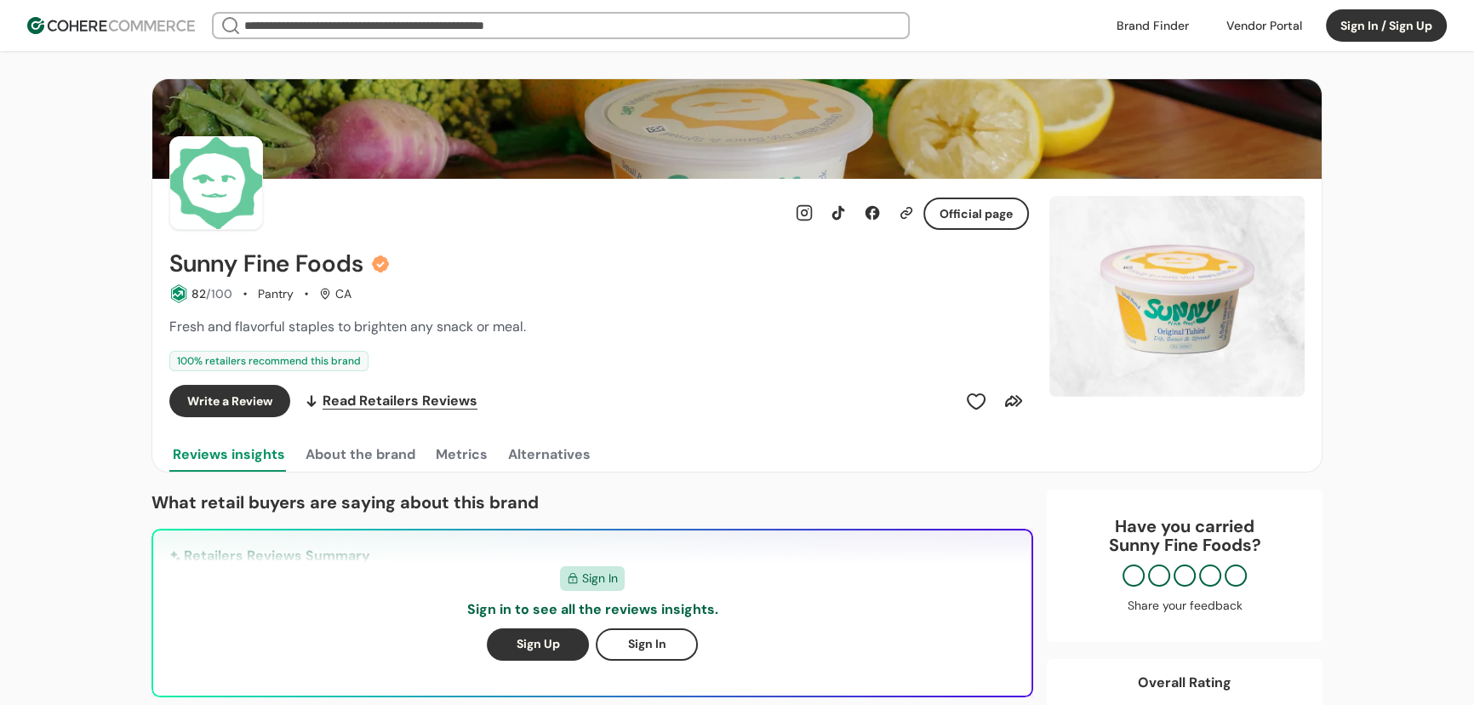
click at [346, 32] on input "search" at bounding box center [561, 26] width 640 height 24
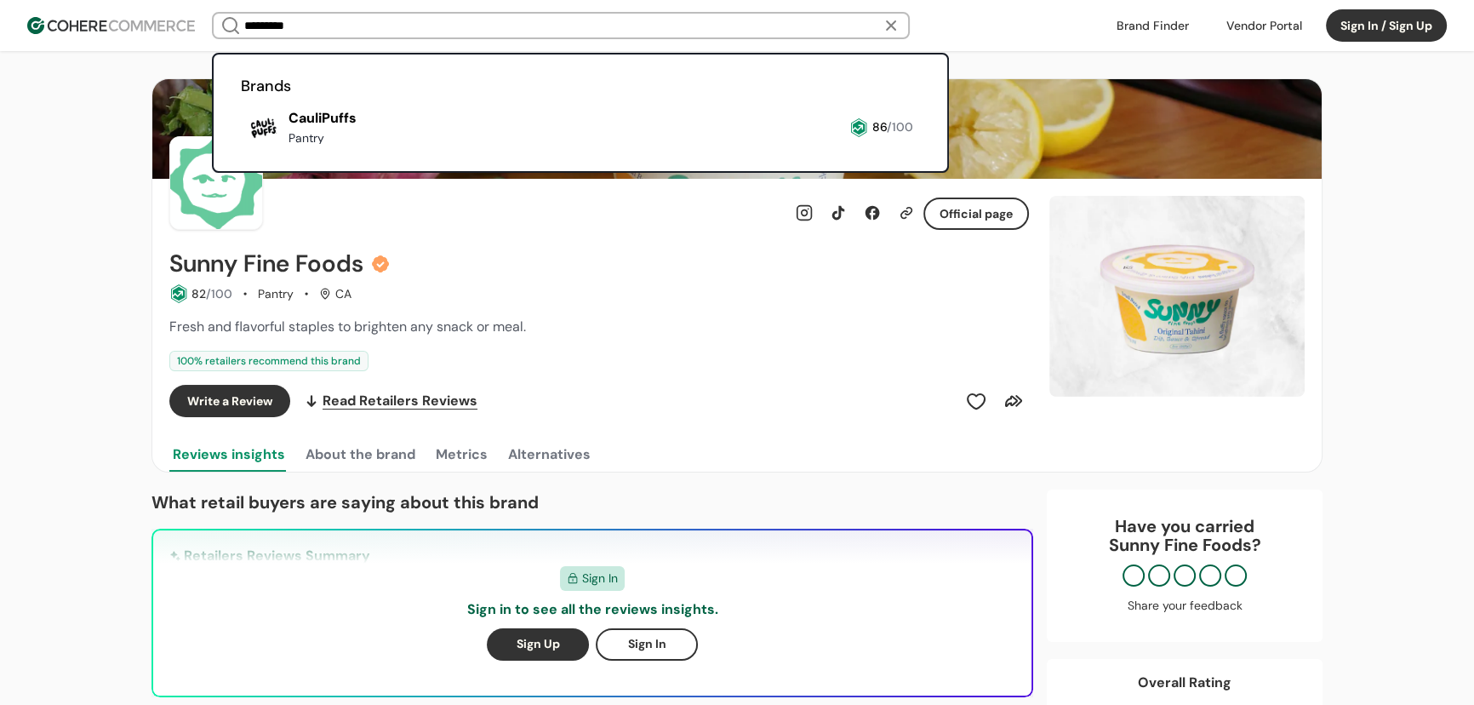
type input "*********"
click at [241, 151] on link at bounding box center [241, 151] width 0 height 0
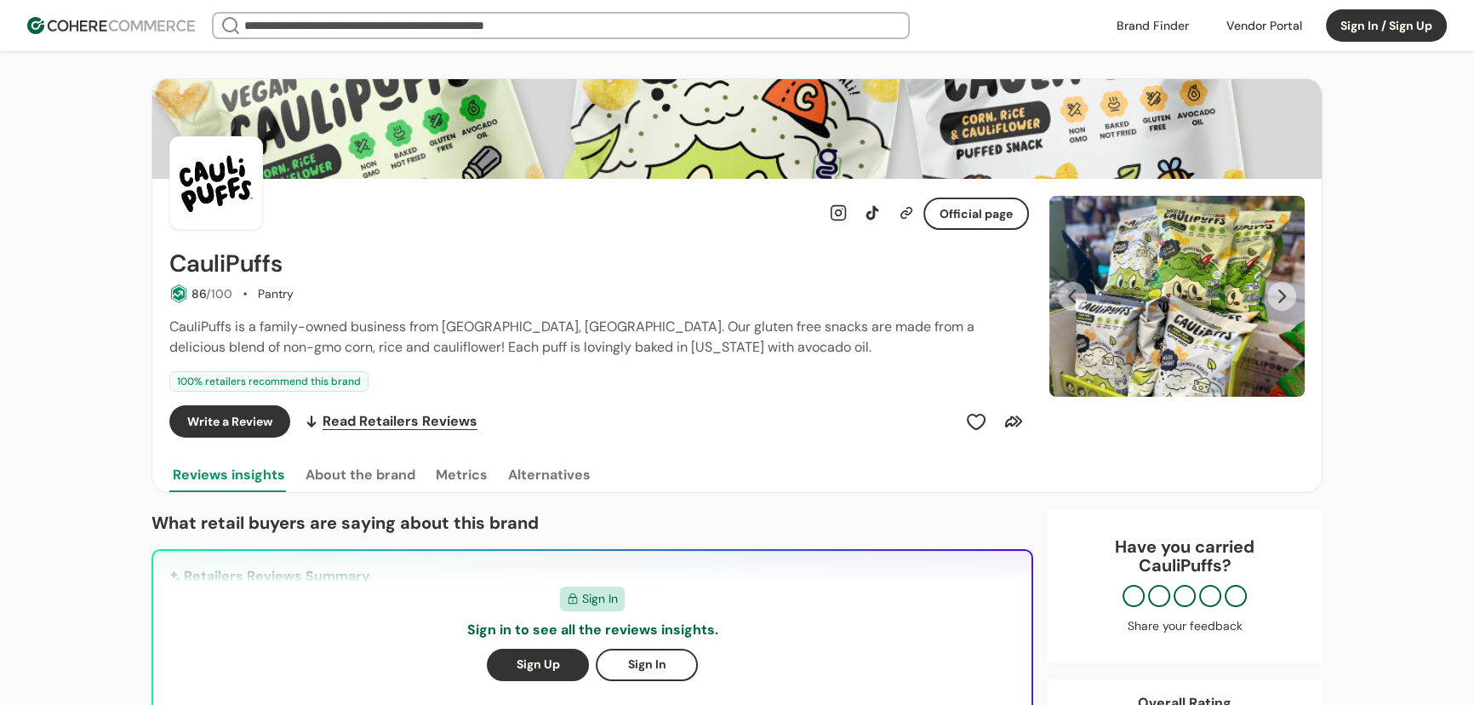
click at [539, 17] on input "search" at bounding box center [561, 26] width 640 height 24
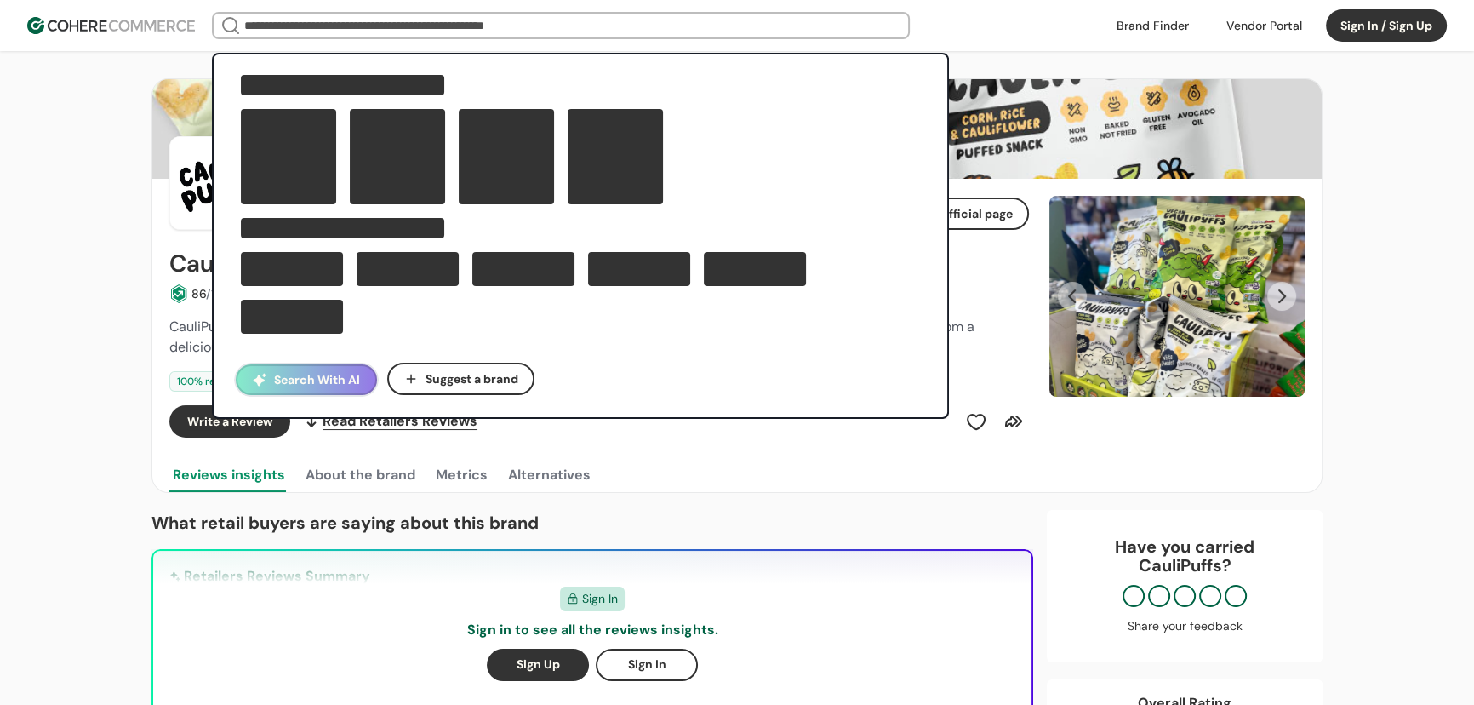
type input "*"
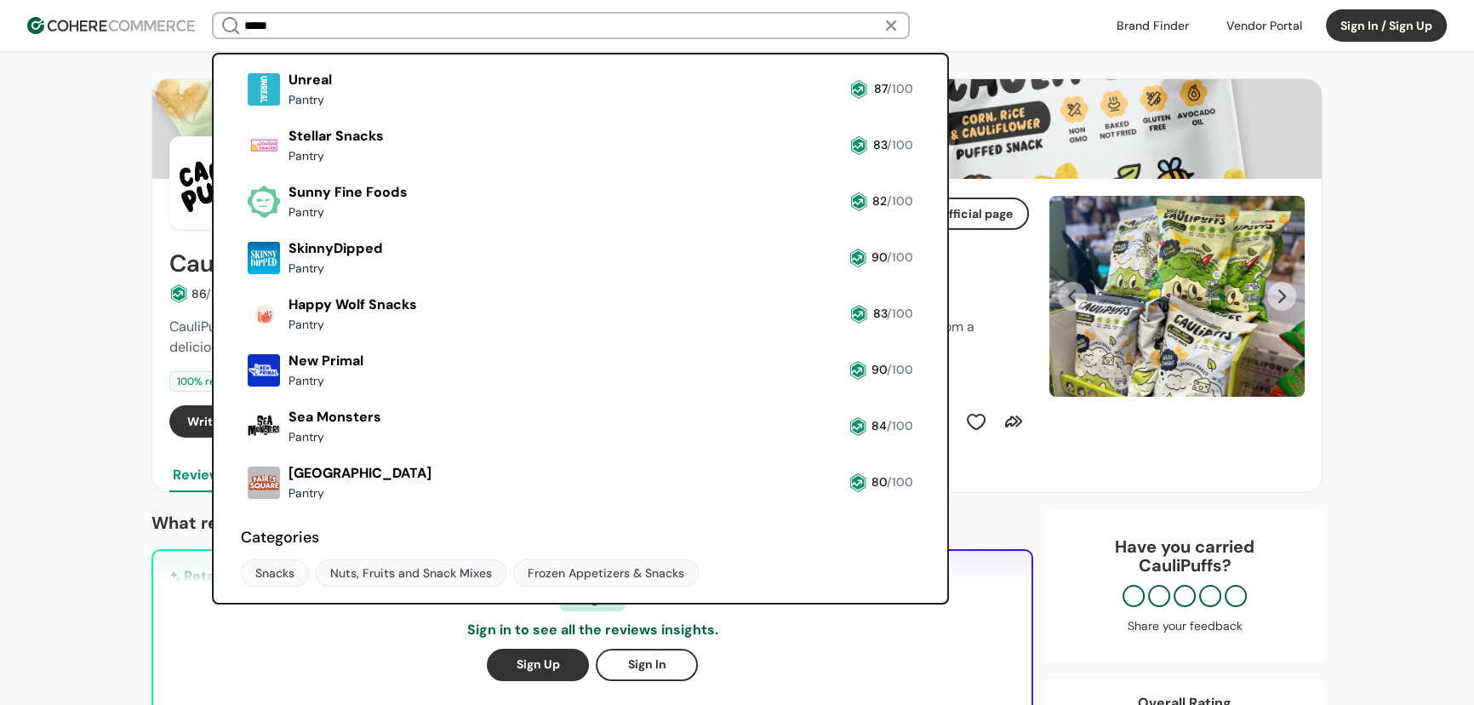
scroll to position [153, 0]
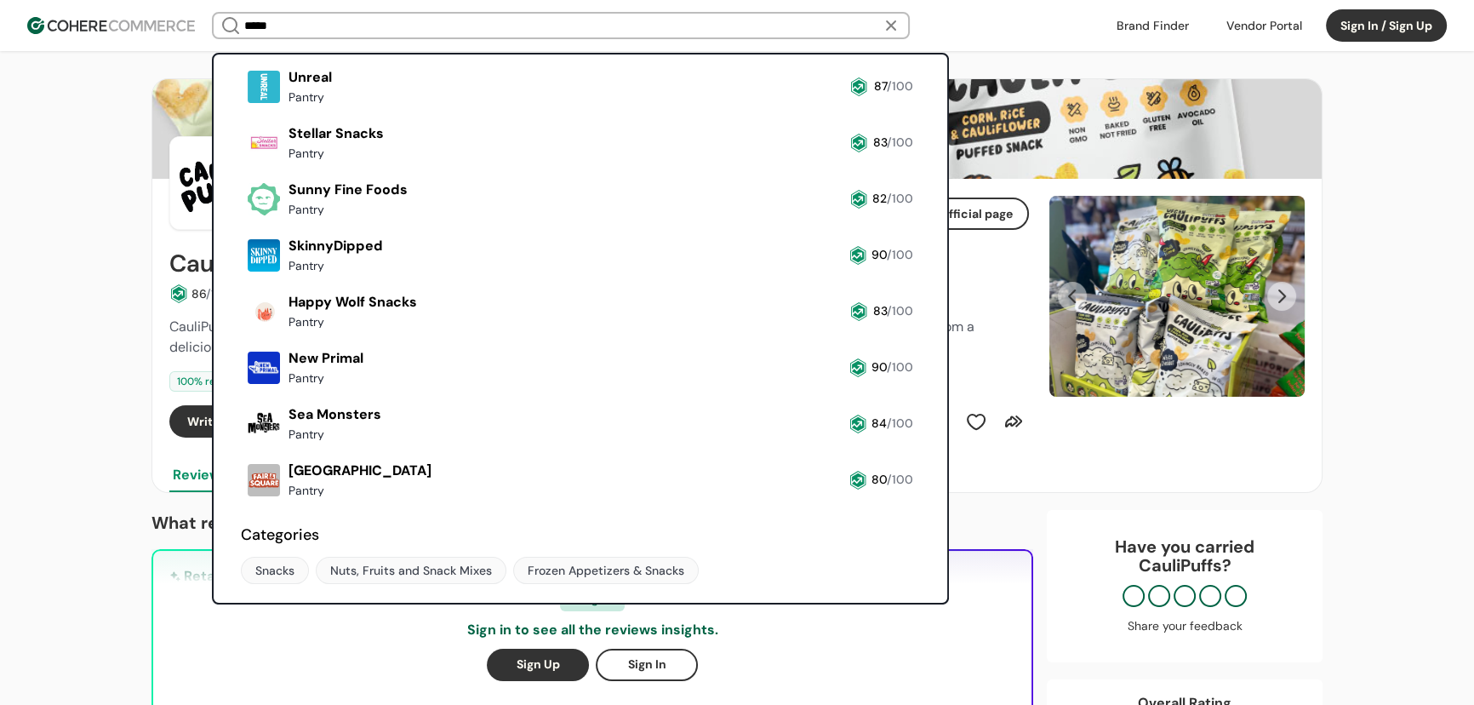
type input "*****"
click at [241, 166] on link at bounding box center [241, 166] width 0 height 0
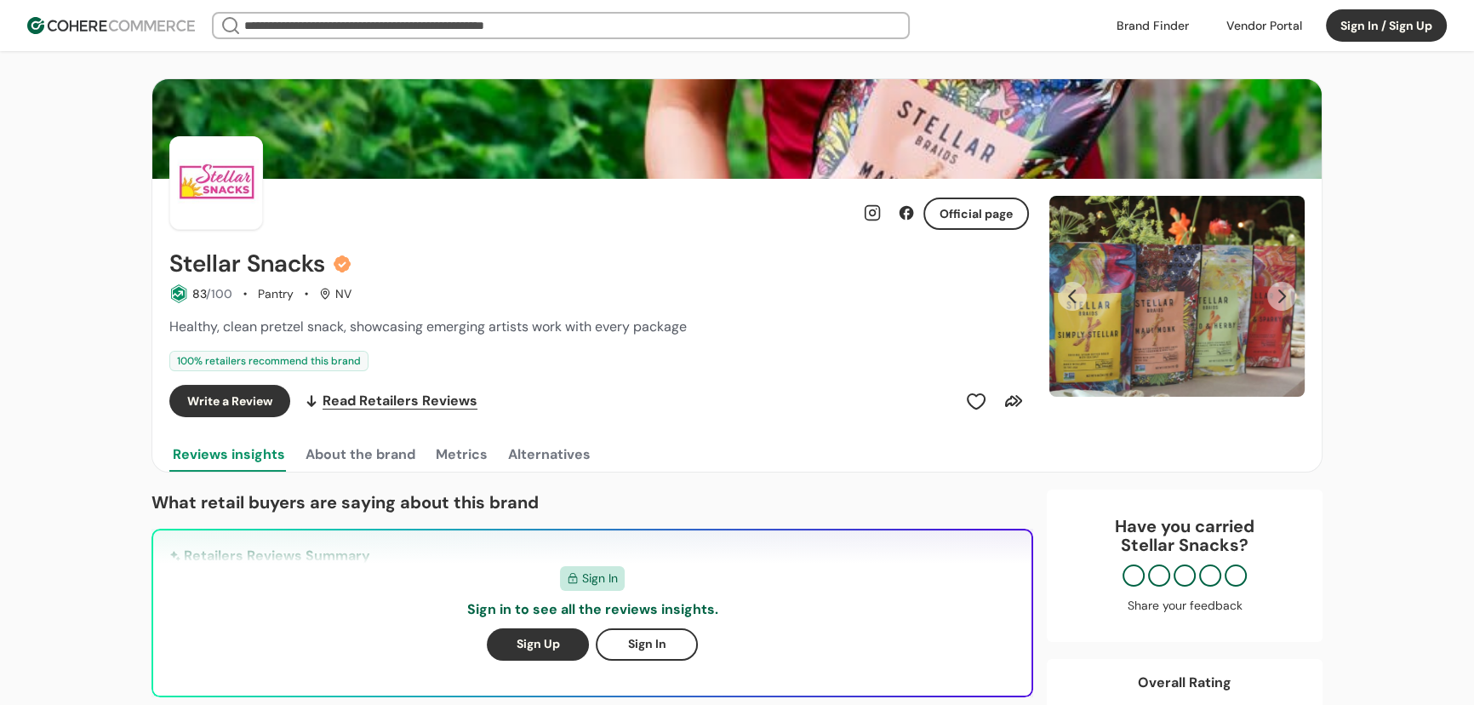
click at [1276, 293] on button "Next Slide" at bounding box center [1281, 296] width 29 height 29
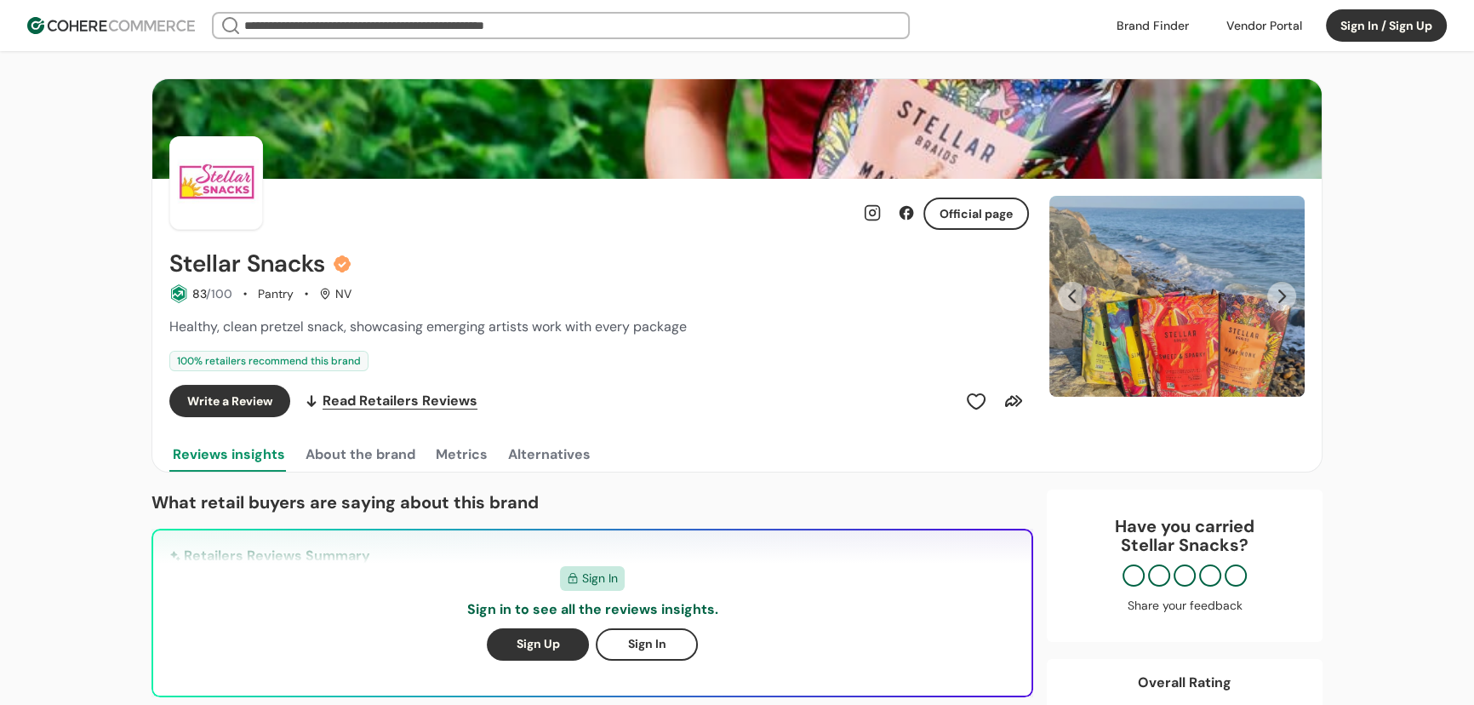
click at [1276, 293] on button "Next Slide" at bounding box center [1281, 296] width 29 height 29
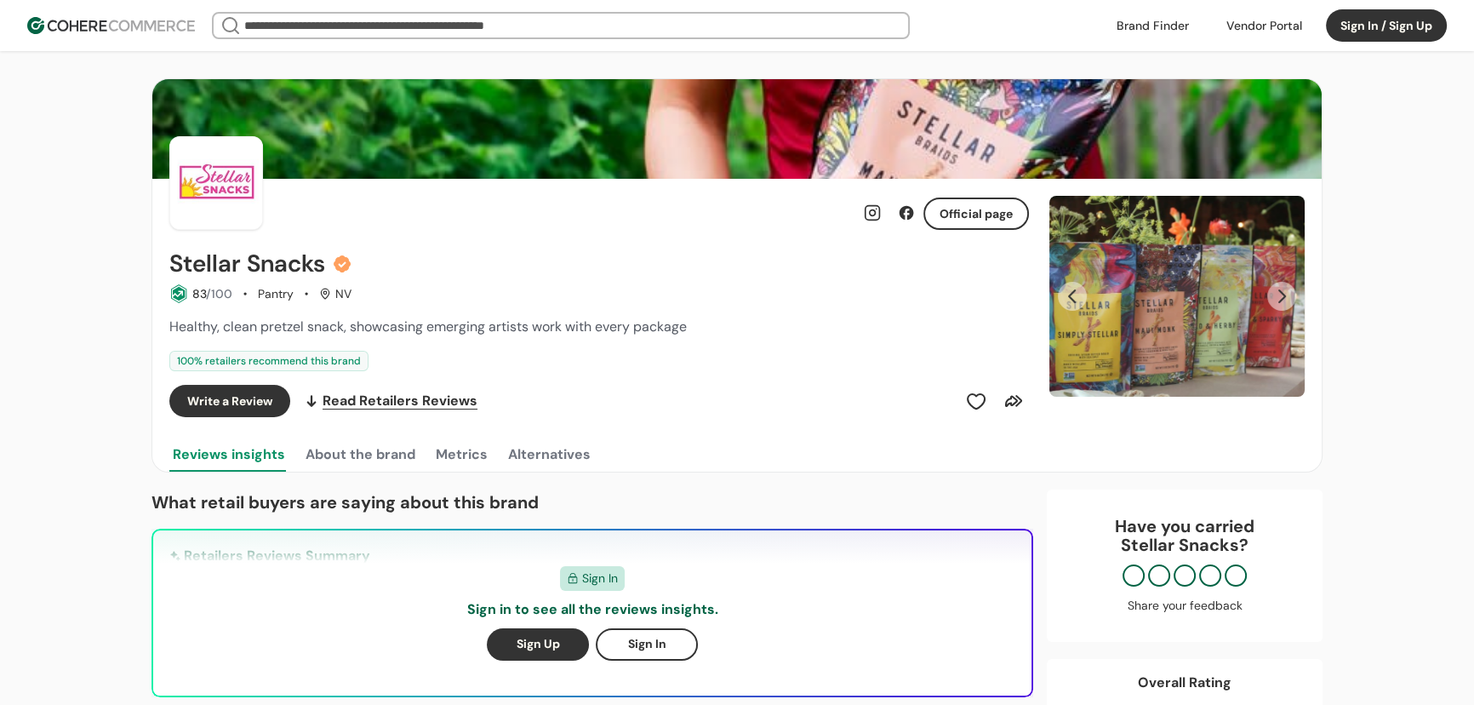
click at [1276, 292] on button "Next Slide" at bounding box center [1281, 296] width 29 height 29
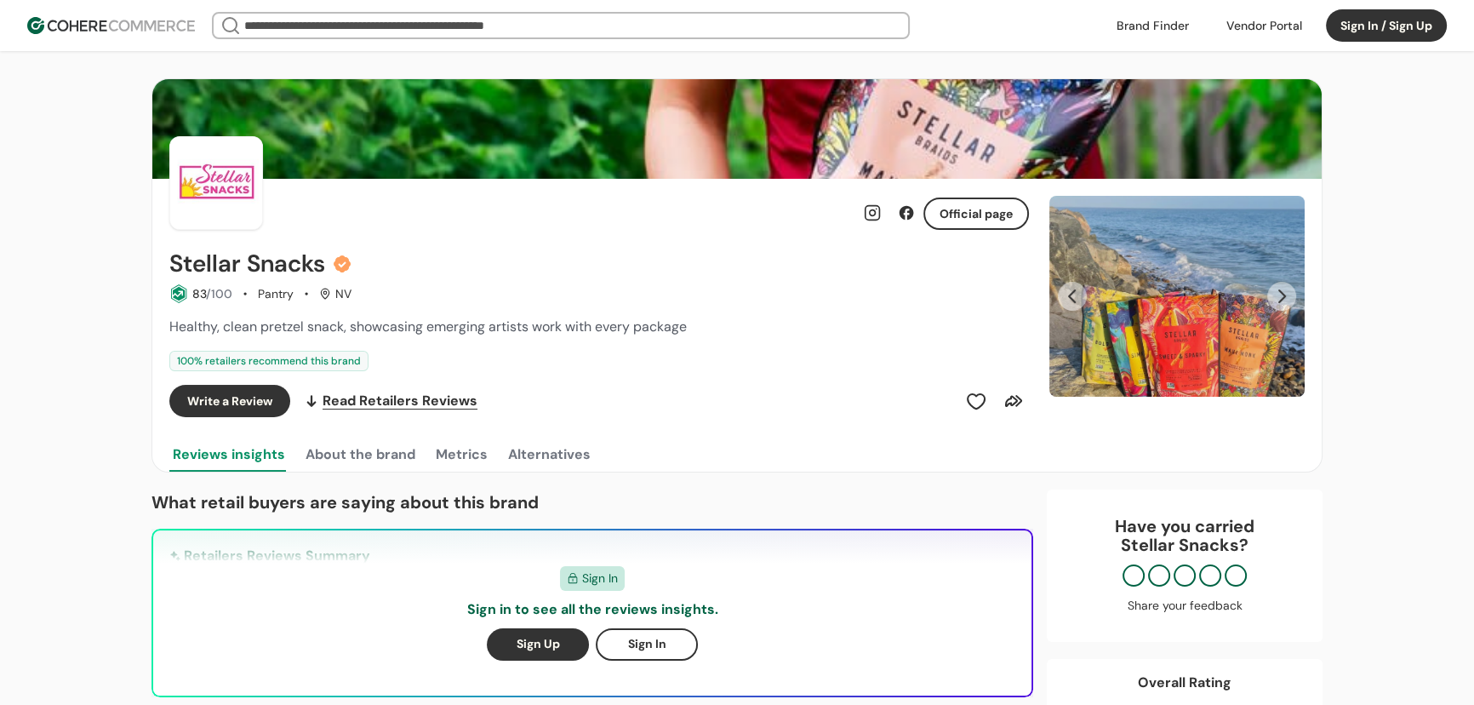
click at [744, 289] on div "83 /100 Pantry NV" at bounding box center [599, 293] width 860 height 19
click at [1276, 298] on button "Next Slide" at bounding box center [1281, 296] width 29 height 29
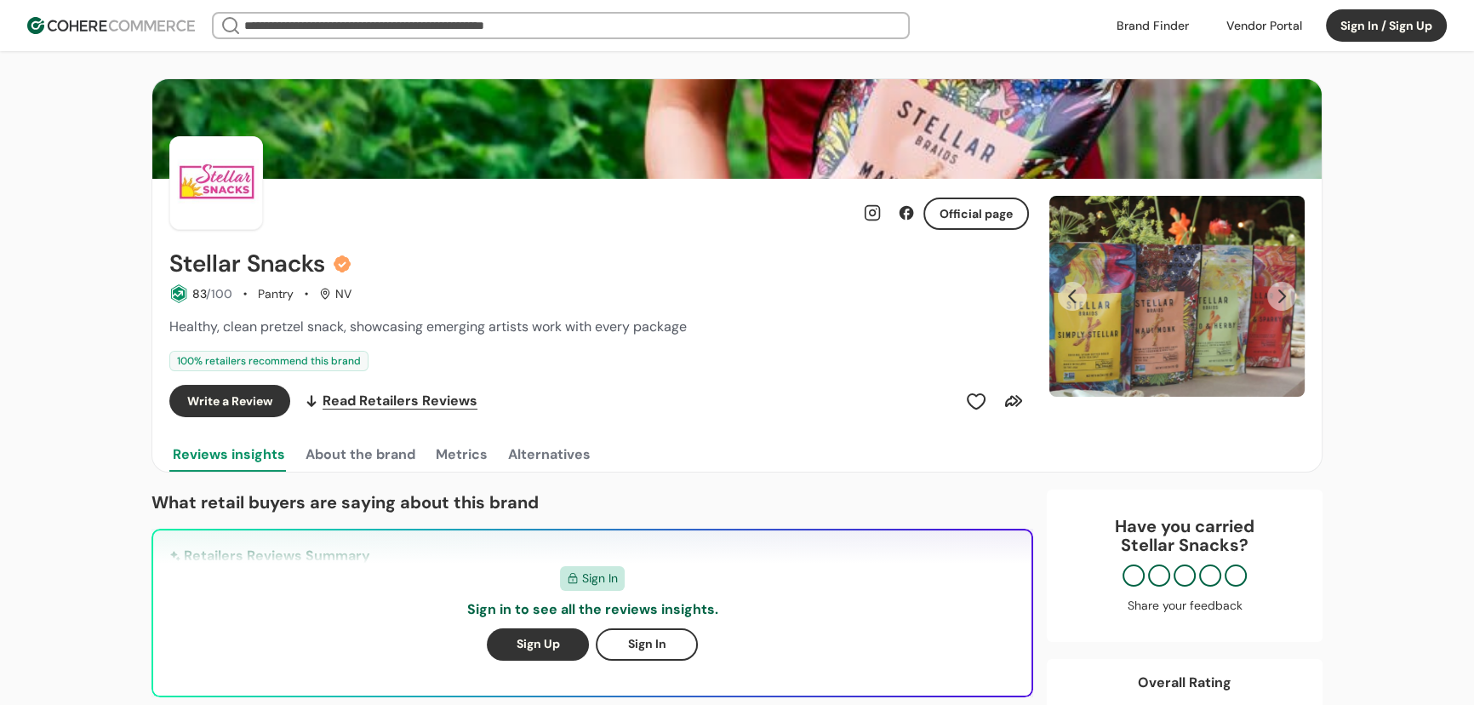
click at [1277, 298] on button "Next Slide" at bounding box center [1281, 296] width 29 height 29
click at [1295, 283] on img "Slide 1" at bounding box center [1176, 296] width 255 height 201
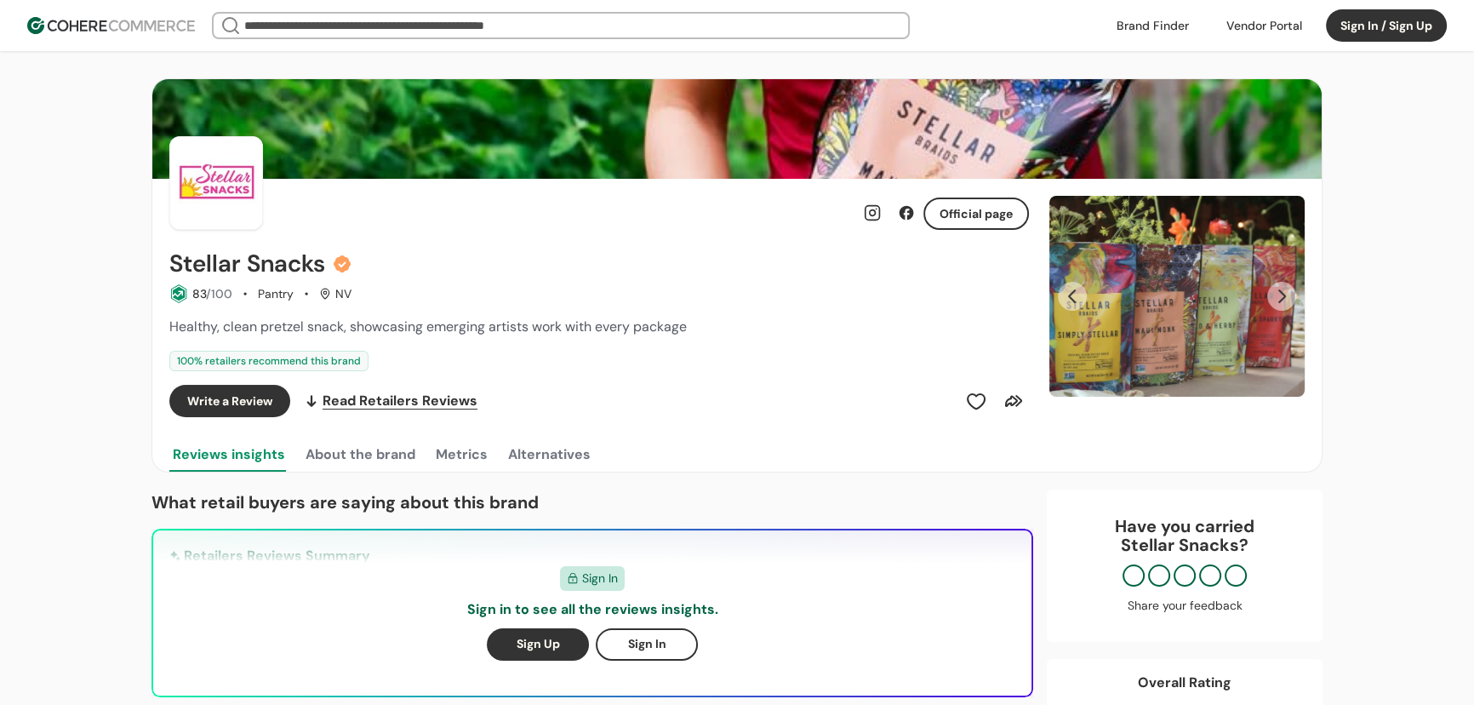
click at [389, 27] on input "search" at bounding box center [561, 26] width 640 height 24
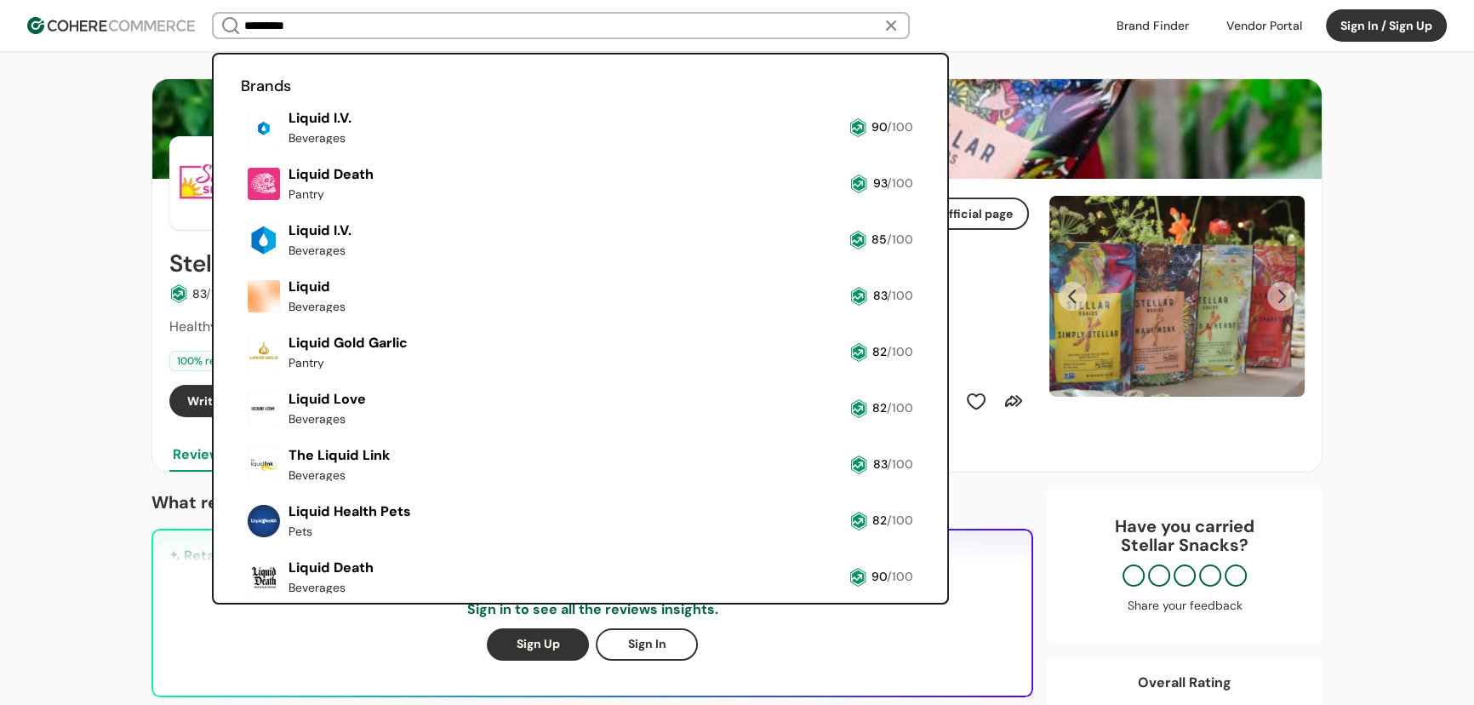
type input "*********"
click at [241, 151] on link at bounding box center [241, 151] width 0 height 0
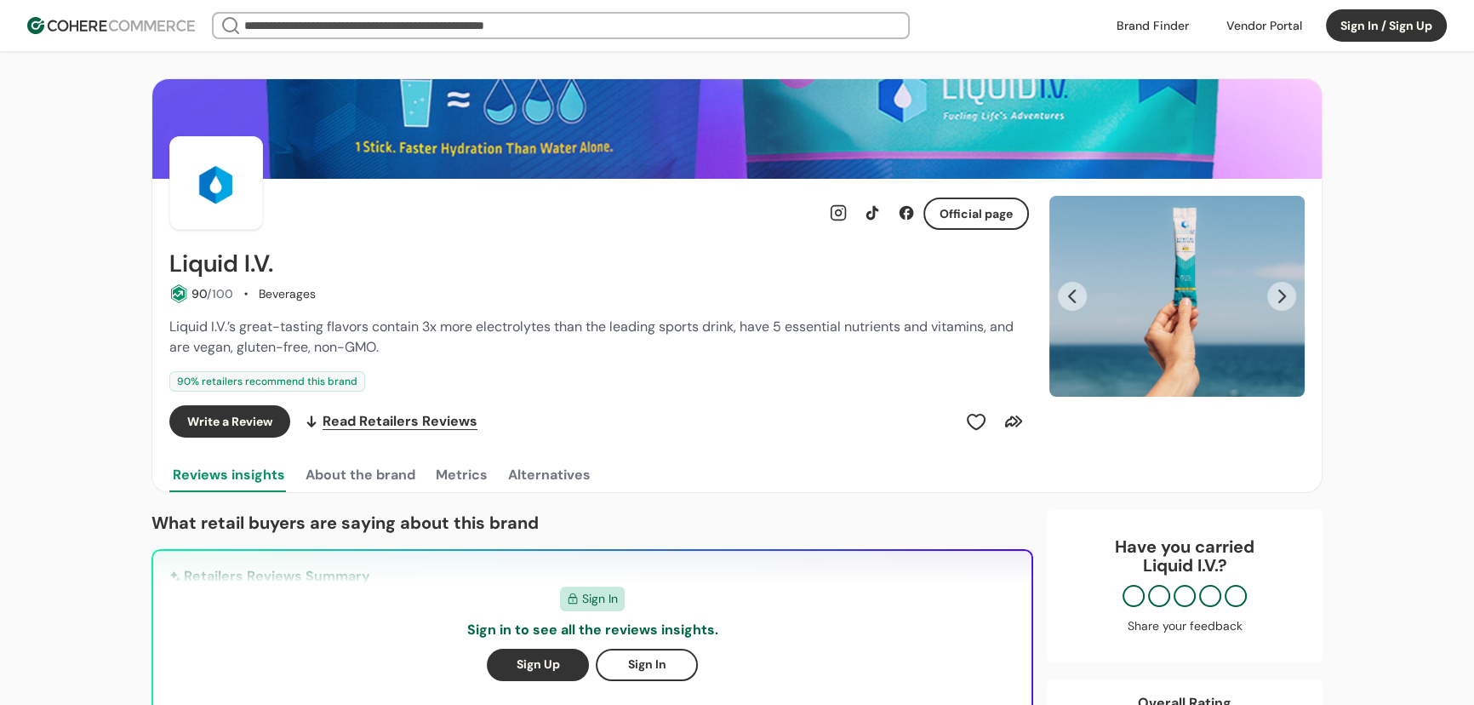
click at [1276, 294] on button "Next Slide" at bounding box center [1281, 296] width 29 height 29
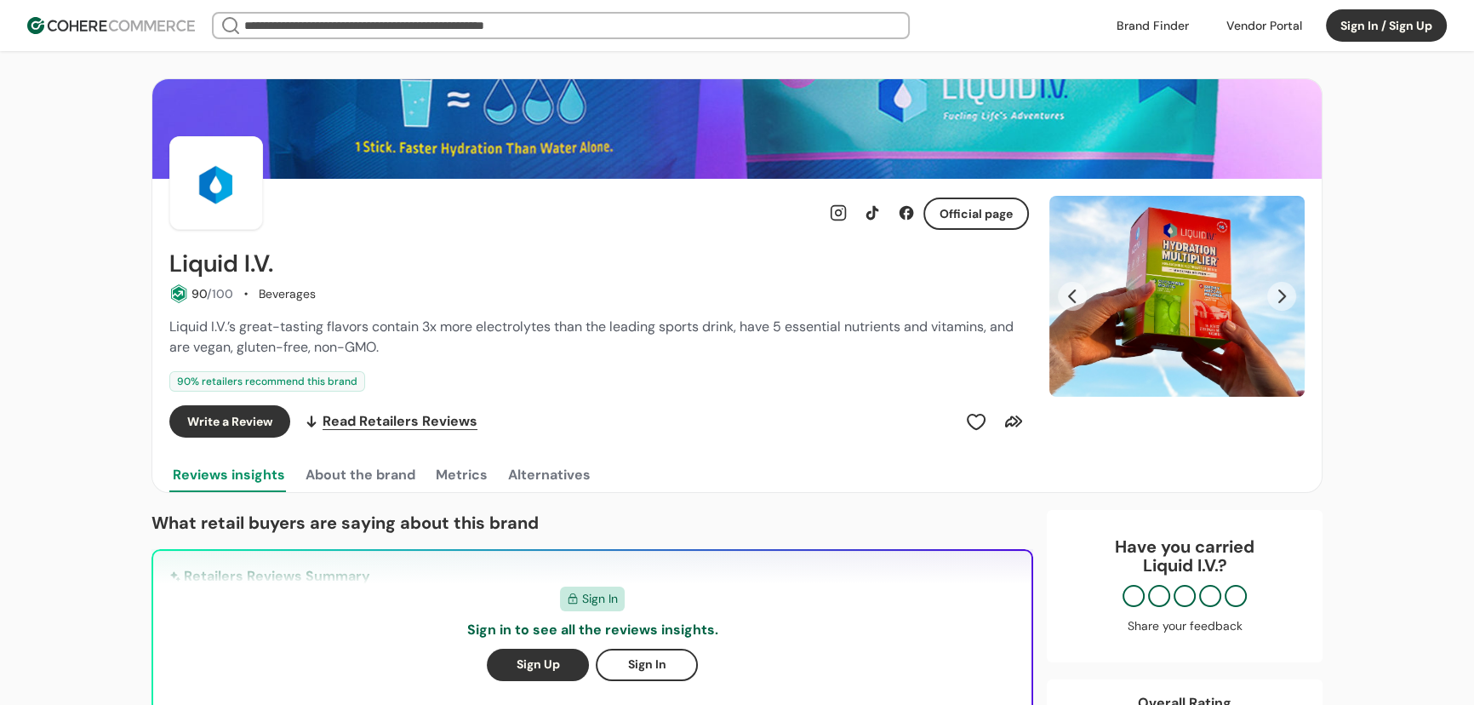
click at [1276, 294] on button "Next Slide" at bounding box center [1281, 296] width 29 height 29
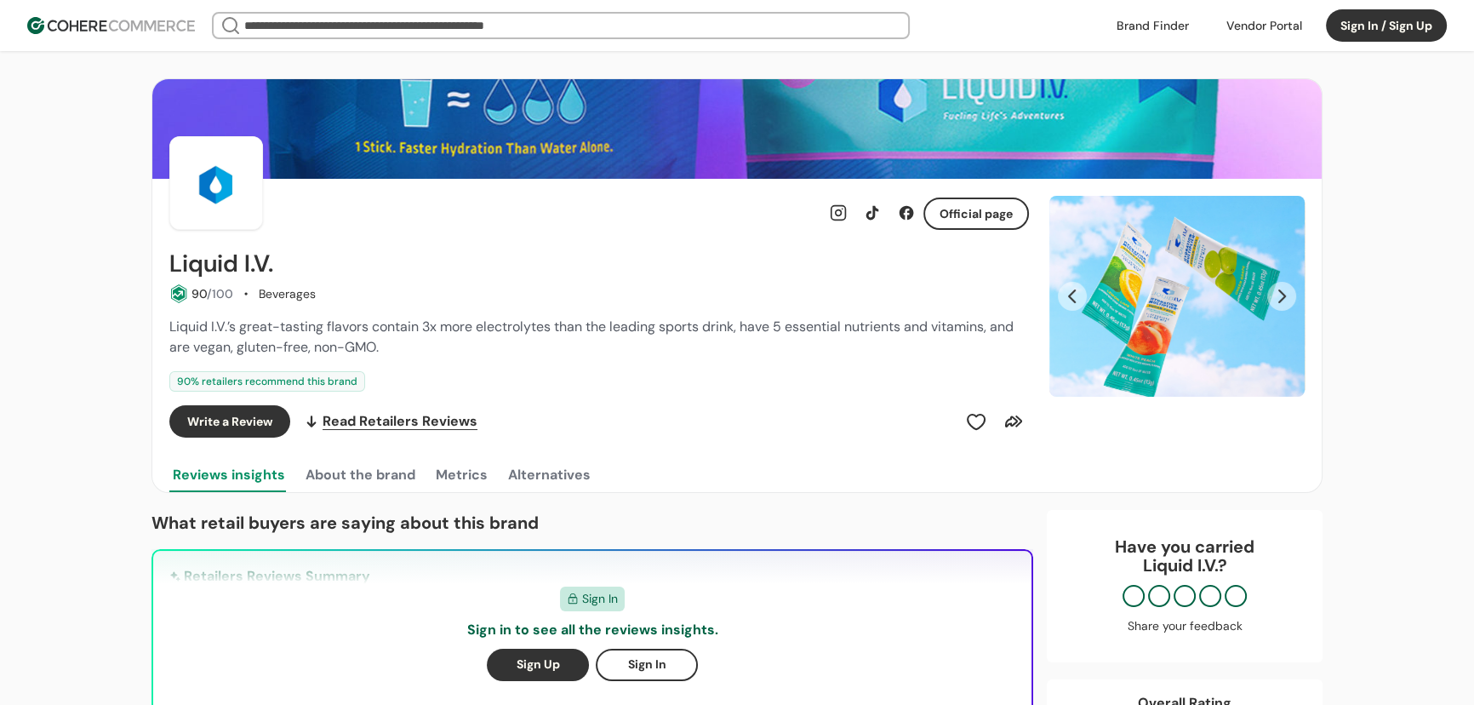
click at [1276, 294] on button "Next Slide" at bounding box center [1281, 296] width 29 height 29
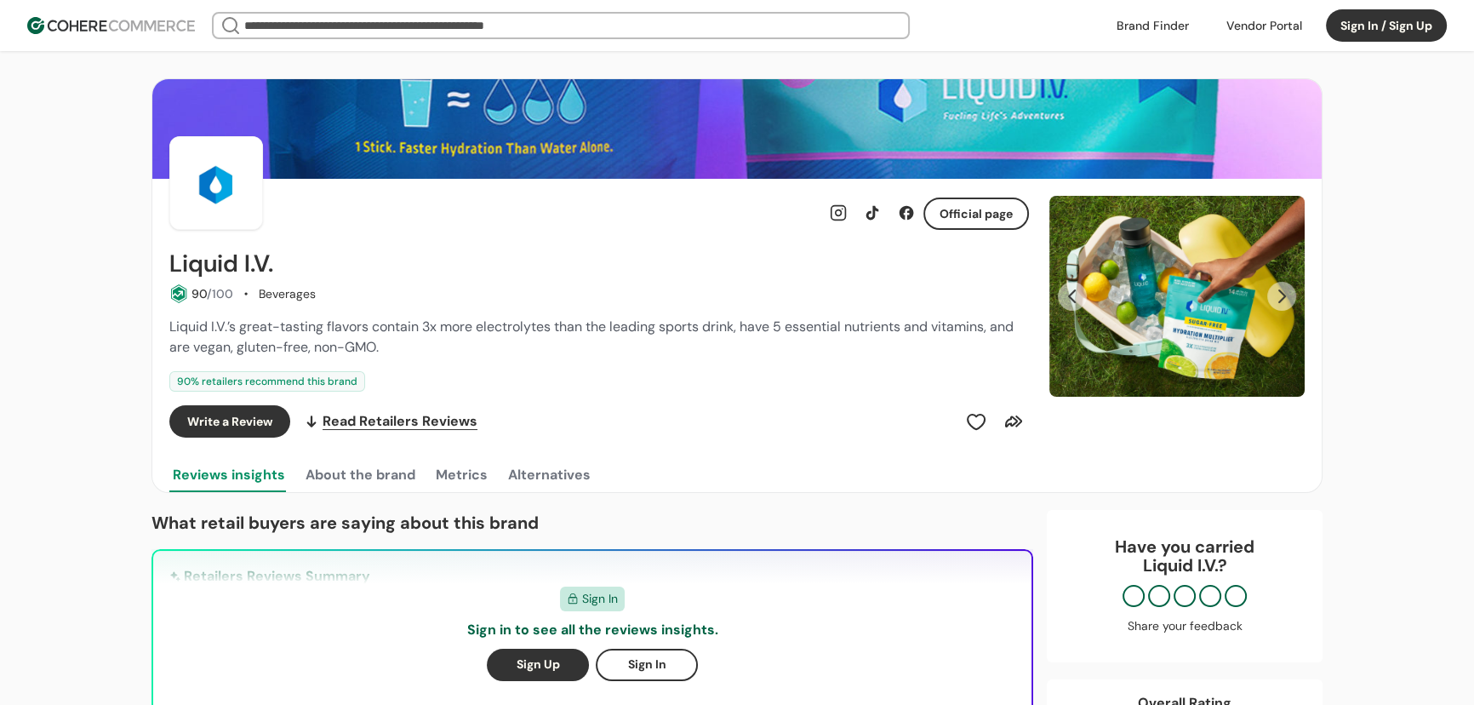
click at [1276, 294] on button "Next Slide" at bounding box center [1281, 296] width 29 height 29
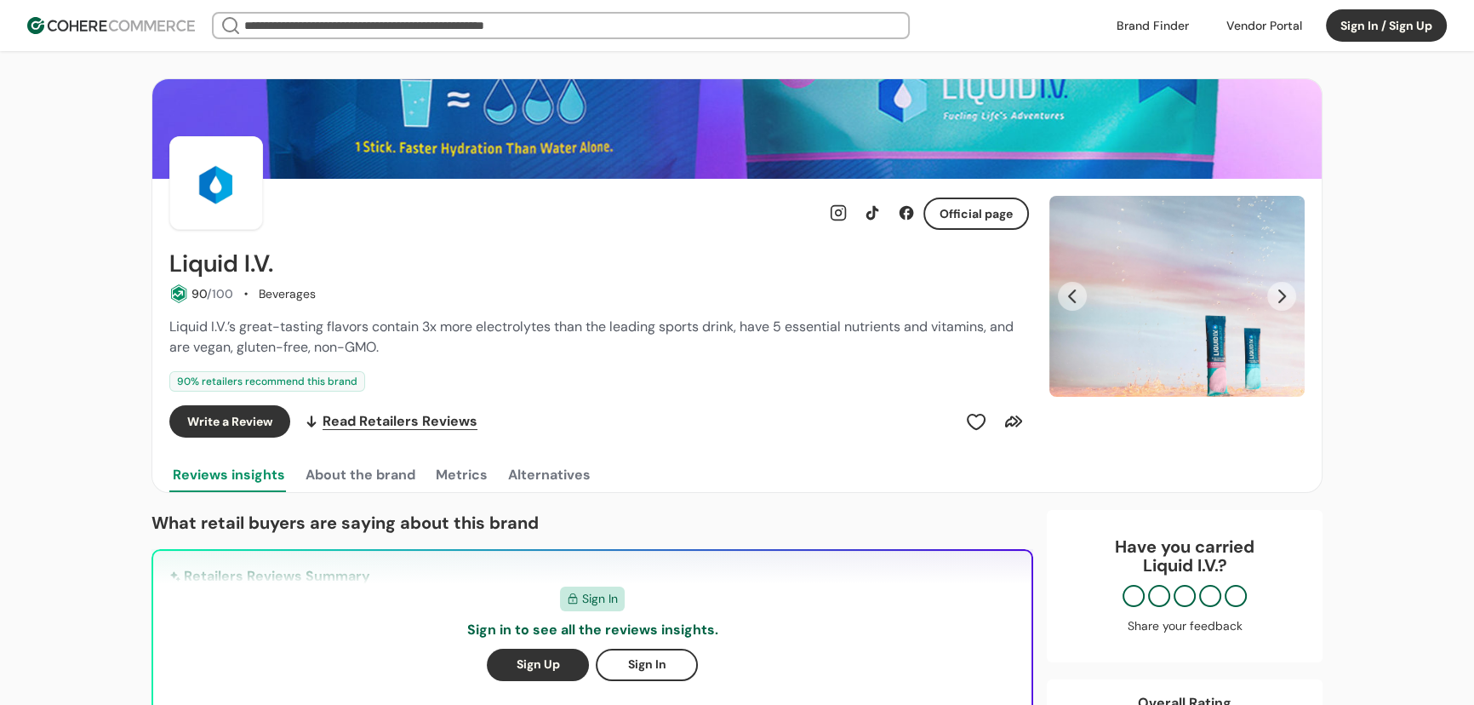
click at [1276, 294] on button "Next Slide" at bounding box center [1281, 296] width 29 height 29
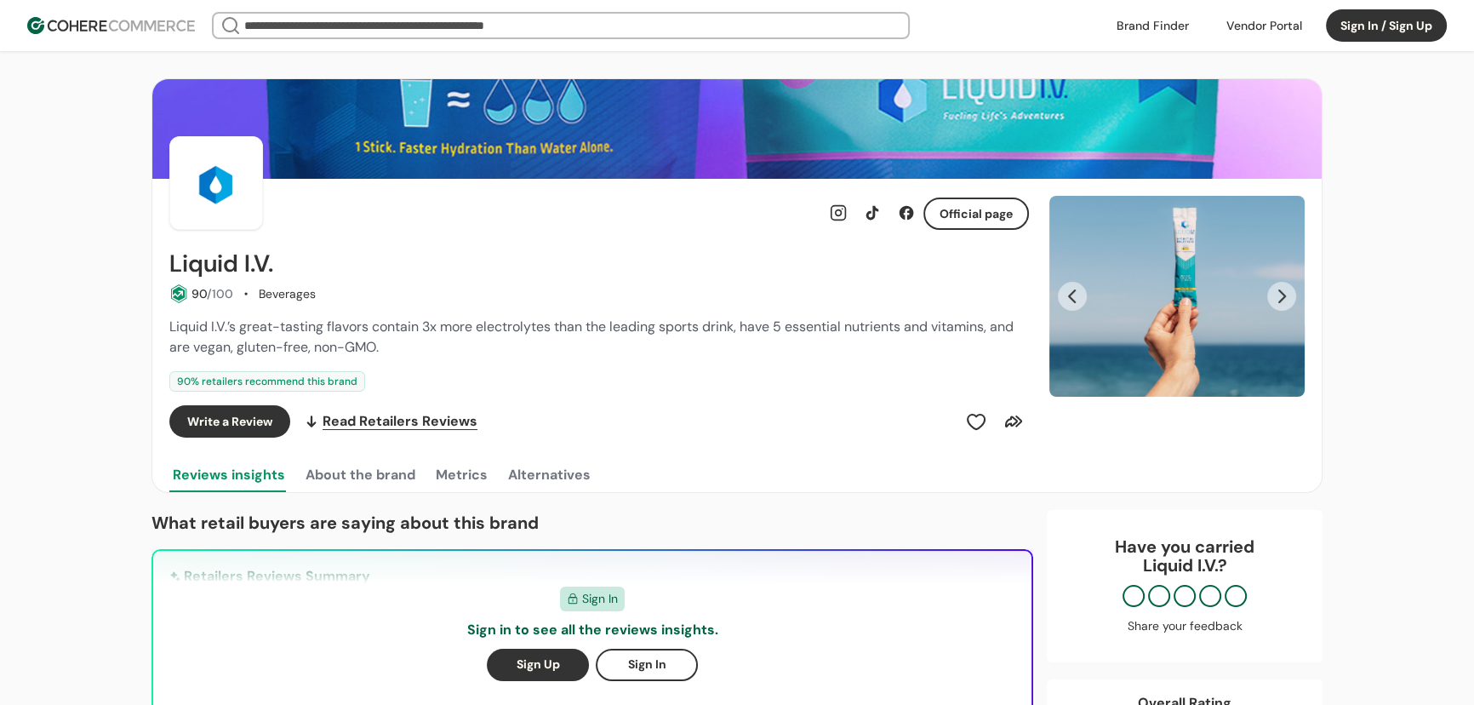
click at [1276, 294] on button "Next Slide" at bounding box center [1281, 296] width 29 height 29
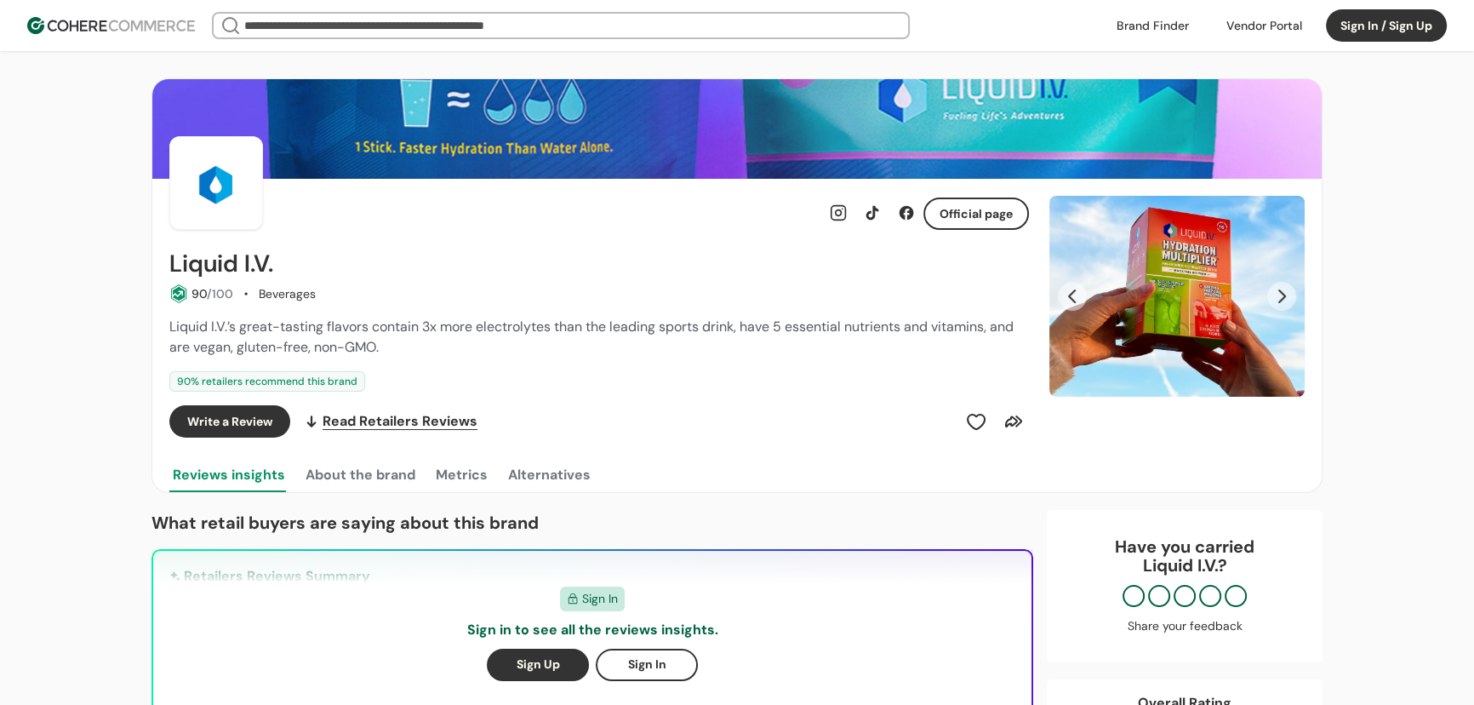
click at [1276, 294] on button "Next Slide" at bounding box center [1281, 296] width 29 height 29
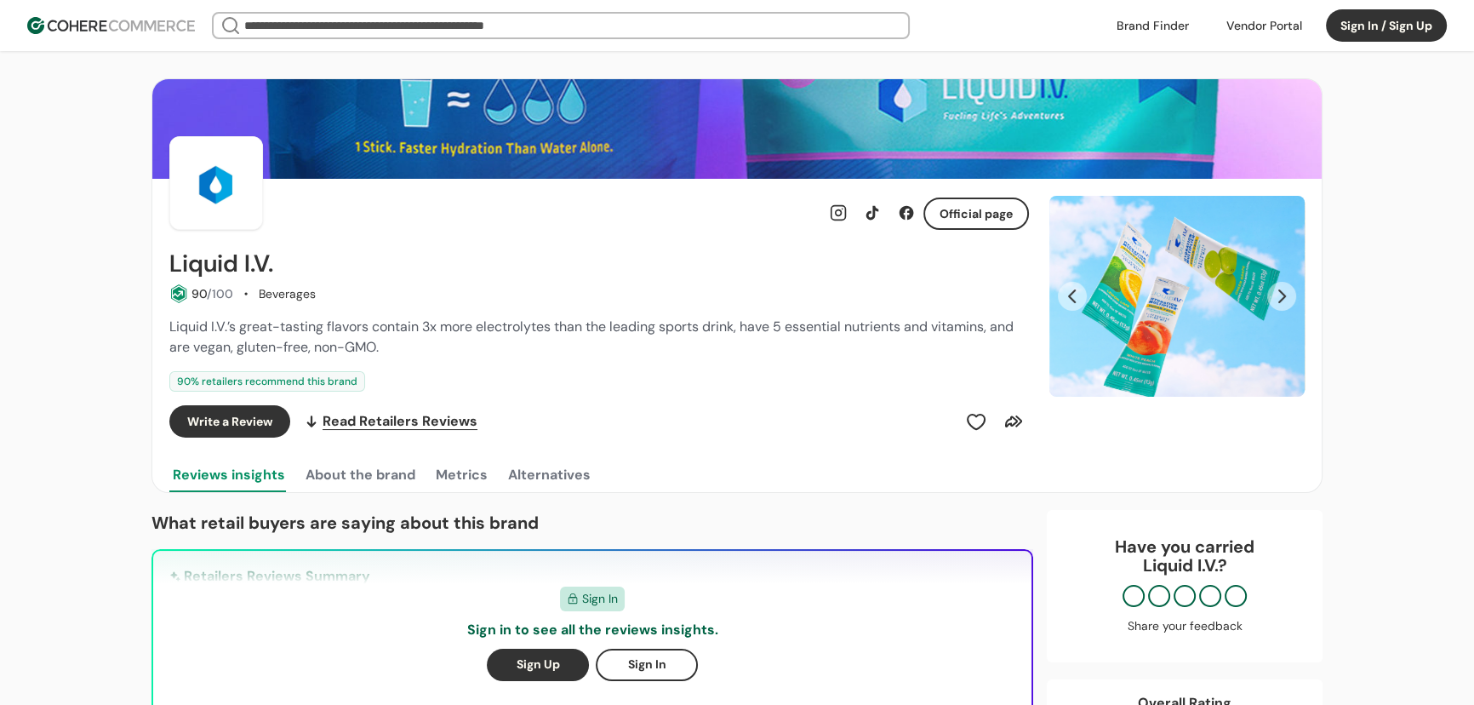
click at [1276, 294] on button "Next Slide" at bounding box center [1281, 296] width 29 height 29
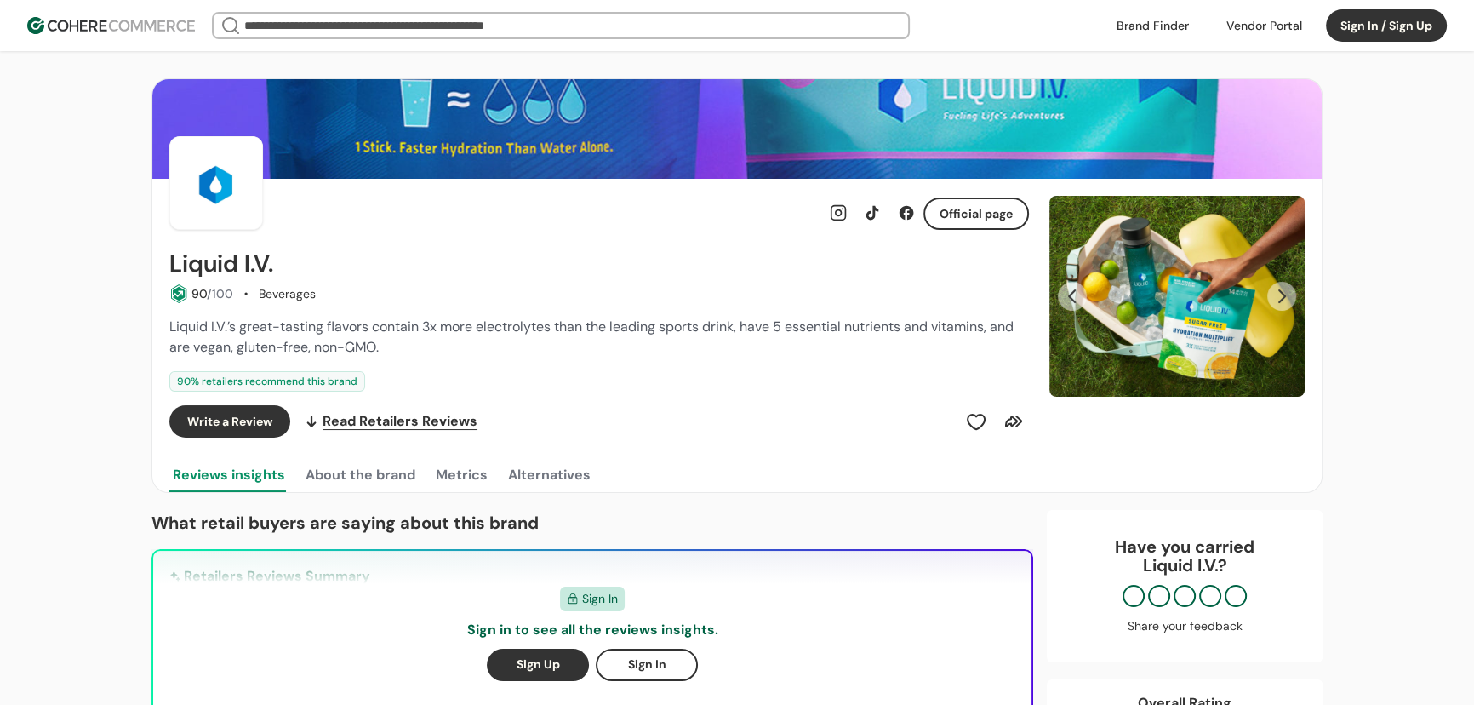
click at [1276, 294] on button "Next Slide" at bounding box center [1281, 296] width 29 height 29
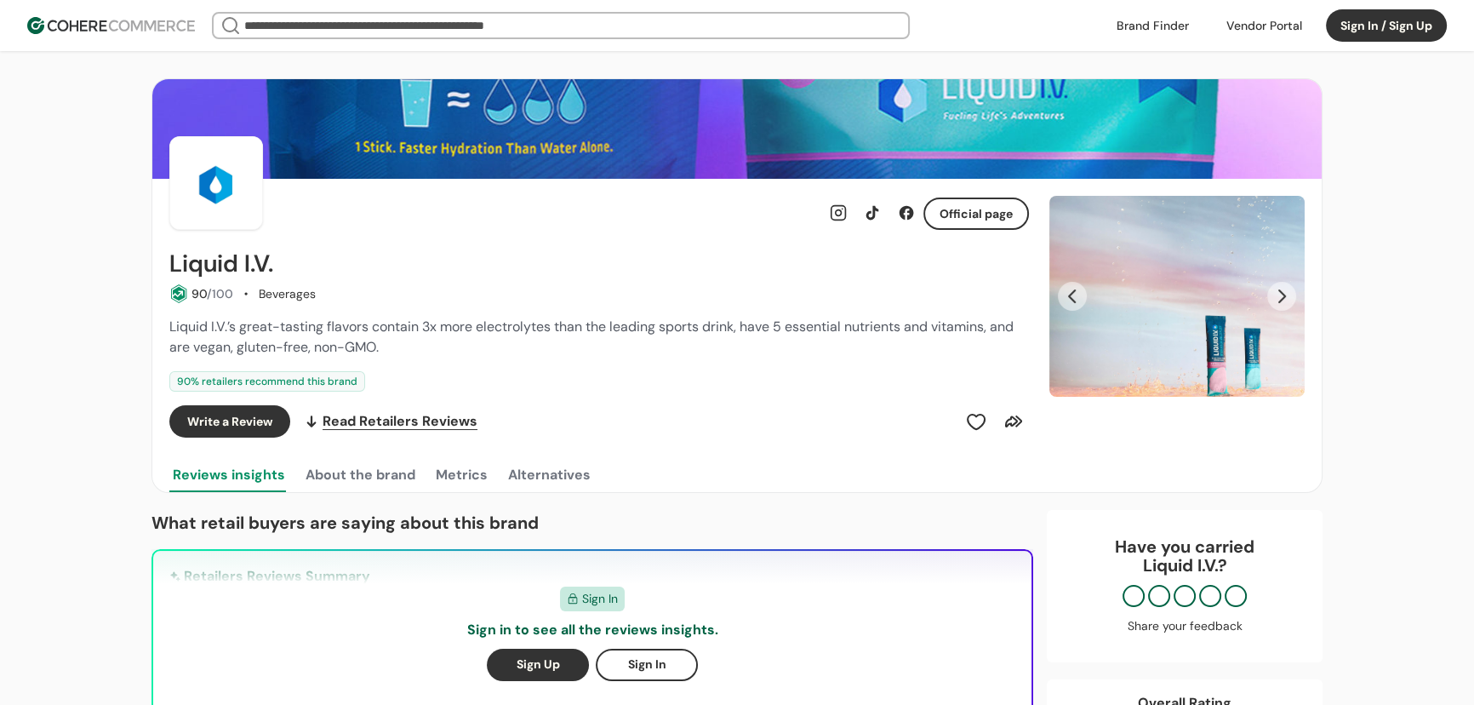
click at [1276, 294] on button "Next Slide" at bounding box center [1281, 296] width 29 height 29
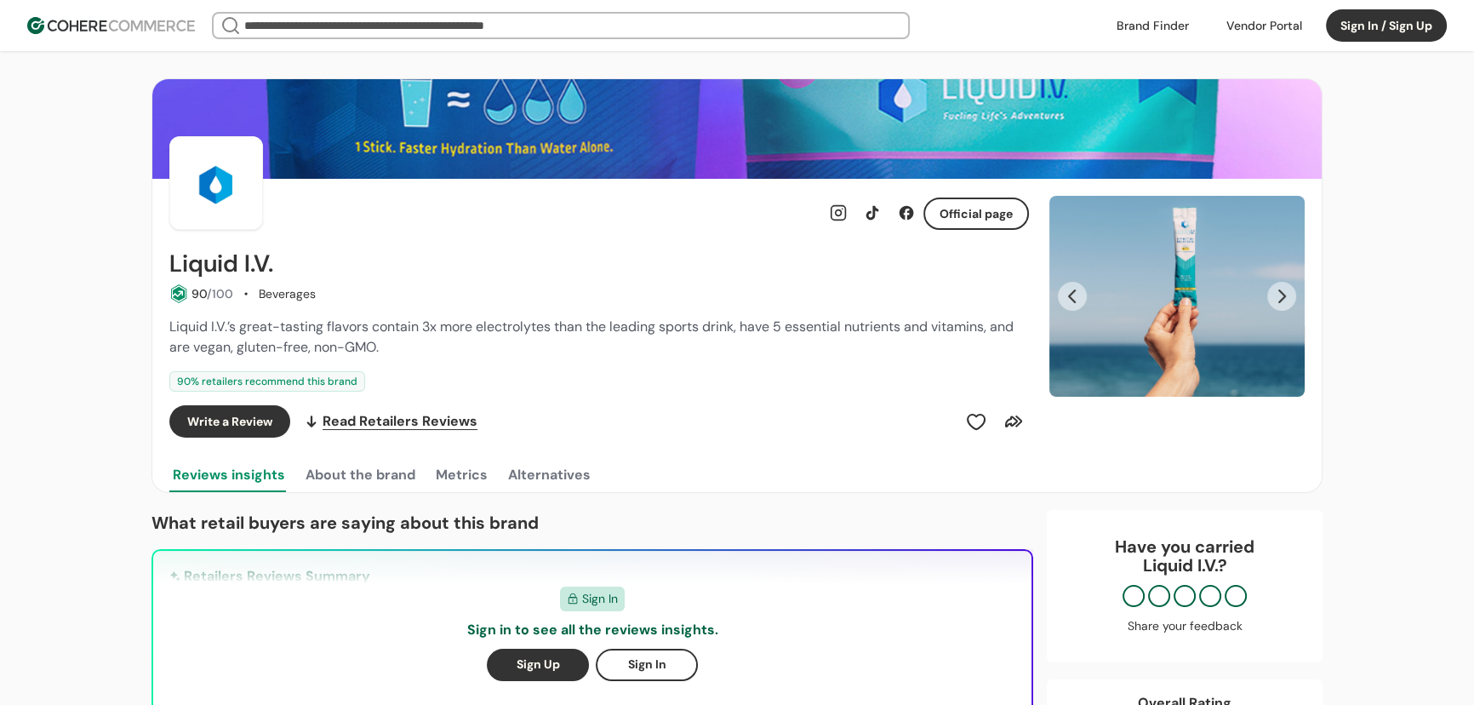
drag, startPoint x: 928, startPoint y: 137, endPoint x: 571, endPoint y: 184, distance: 359.7
click at [571, 184] on div "Official page" at bounding box center [599, 183] width 860 height 94
click at [627, 14] on input "search" at bounding box center [561, 26] width 640 height 24
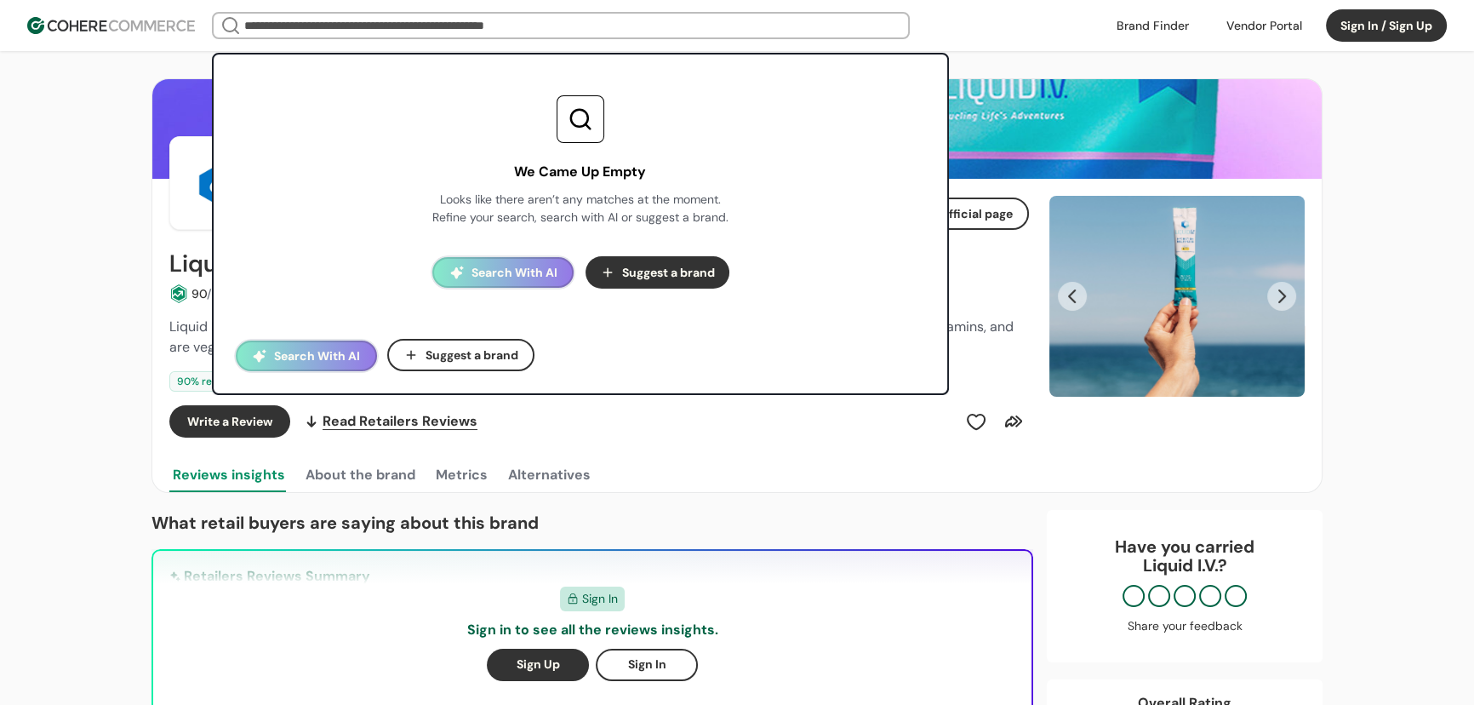
paste input "*******"
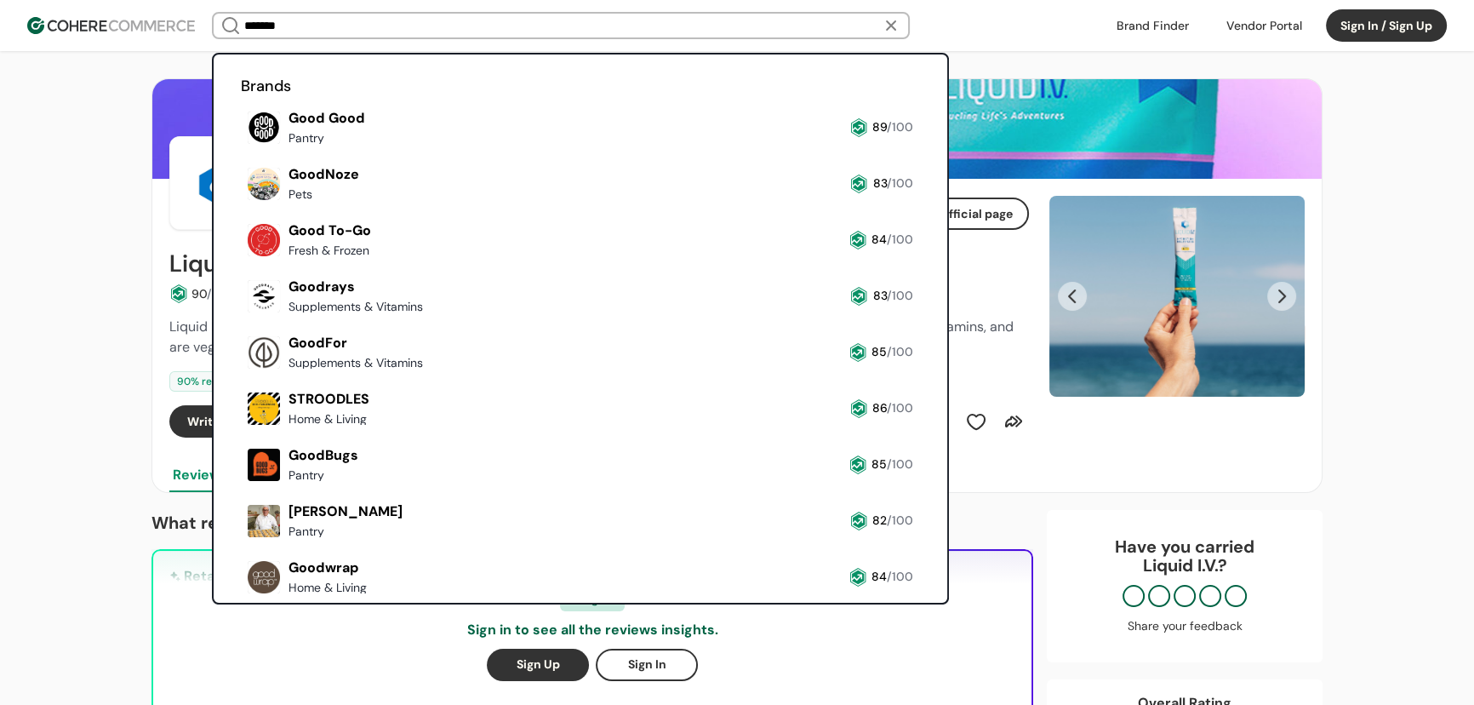
scroll to position [73, 0]
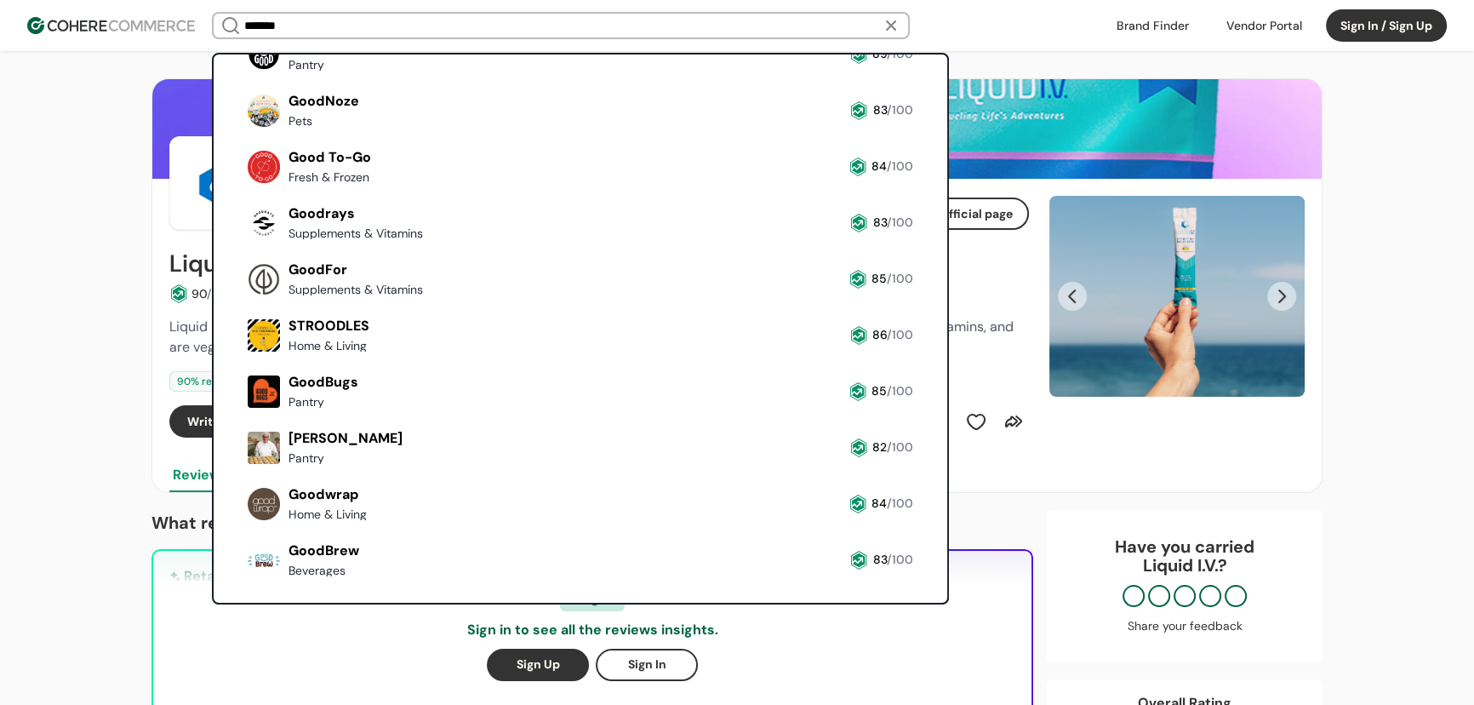
drag, startPoint x: 246, startPoint y: 28, endPoint x: 232, endPoint y: 28, distance: 13.6
click at [232, 28] on div "*******" at bounding box center [561, 25] width 698 height 27
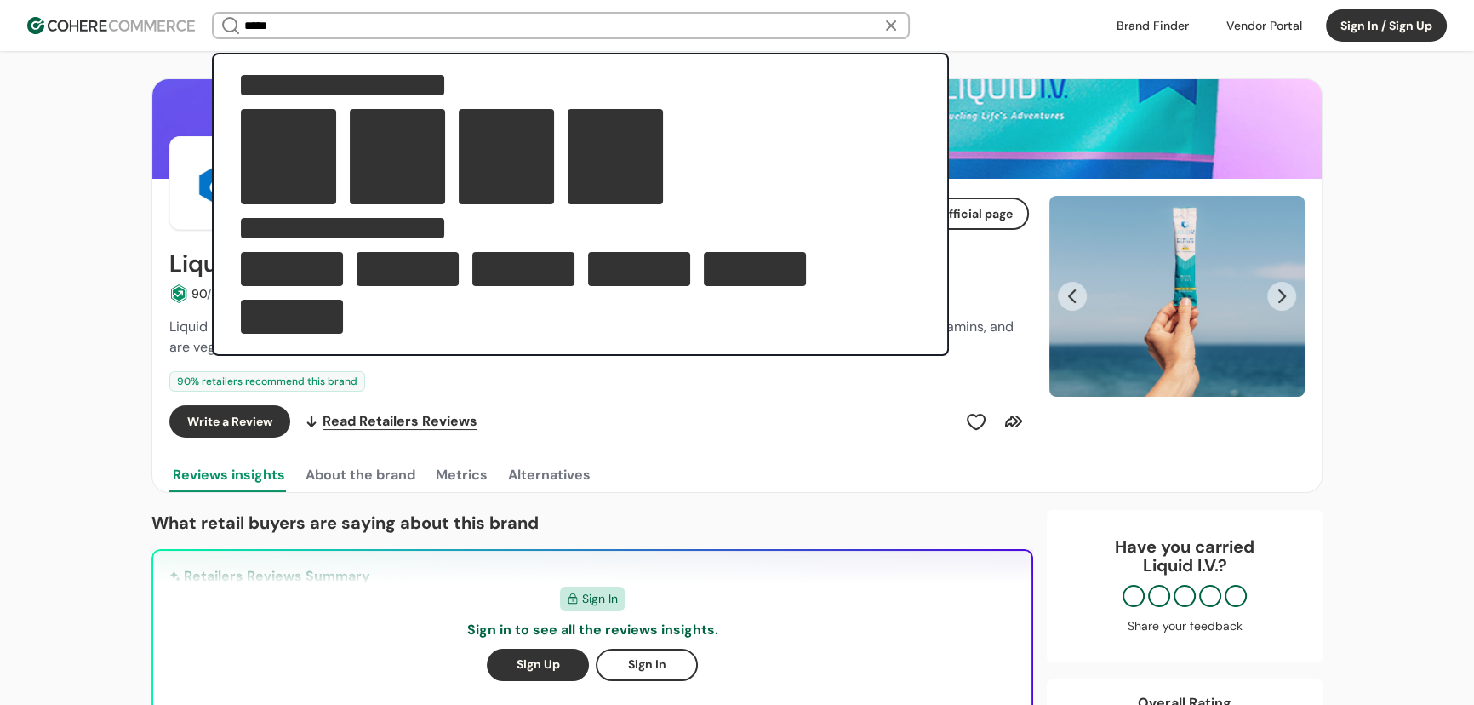
scroll to position [0, 0]
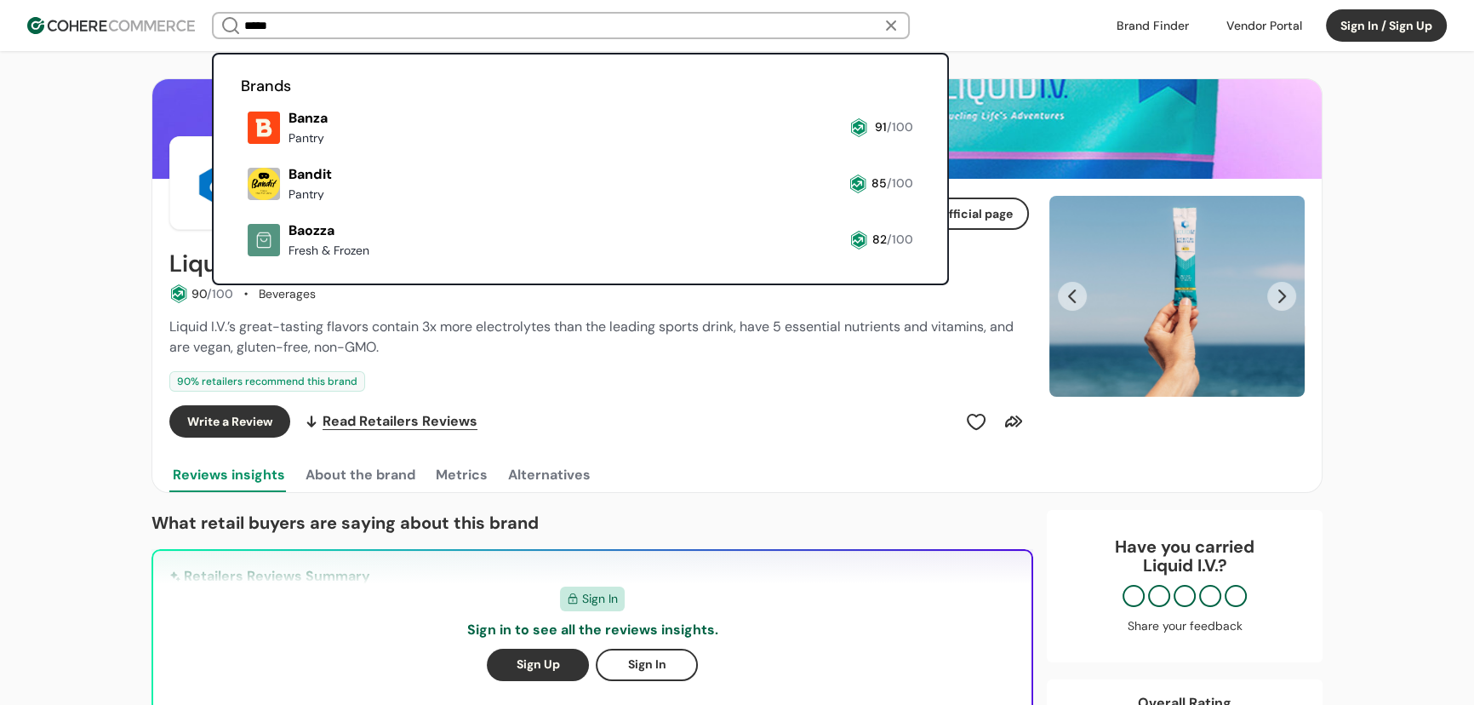
type input "*****"
click at [241, 151] on link at bounding box center [241, 151] width 0 height 0
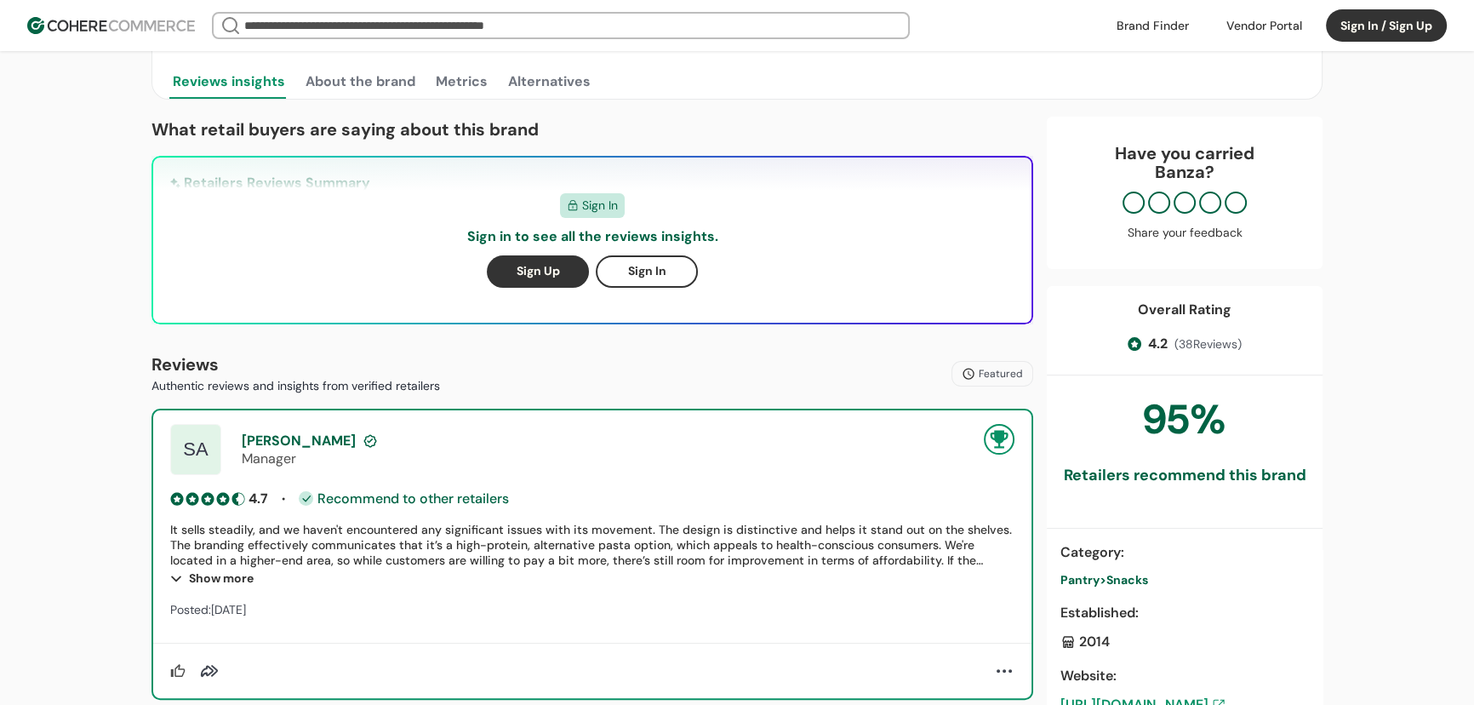
scroll to position [386, 0]
